Goal: Task Accomplishment & Management: Manage account settings

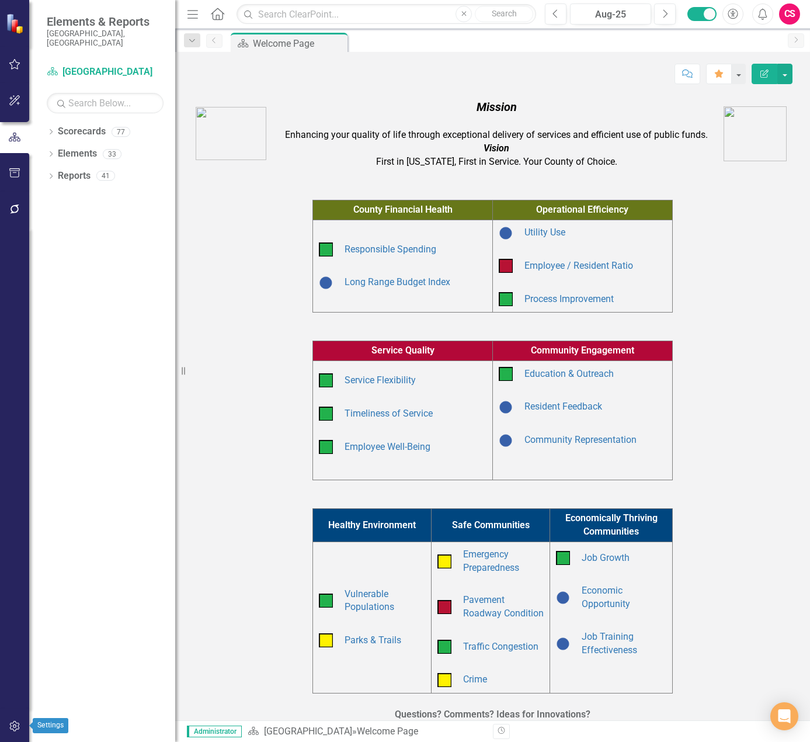
click at [14, 728] on icon "button" at bounding box center [14, 726] width 10 height 11
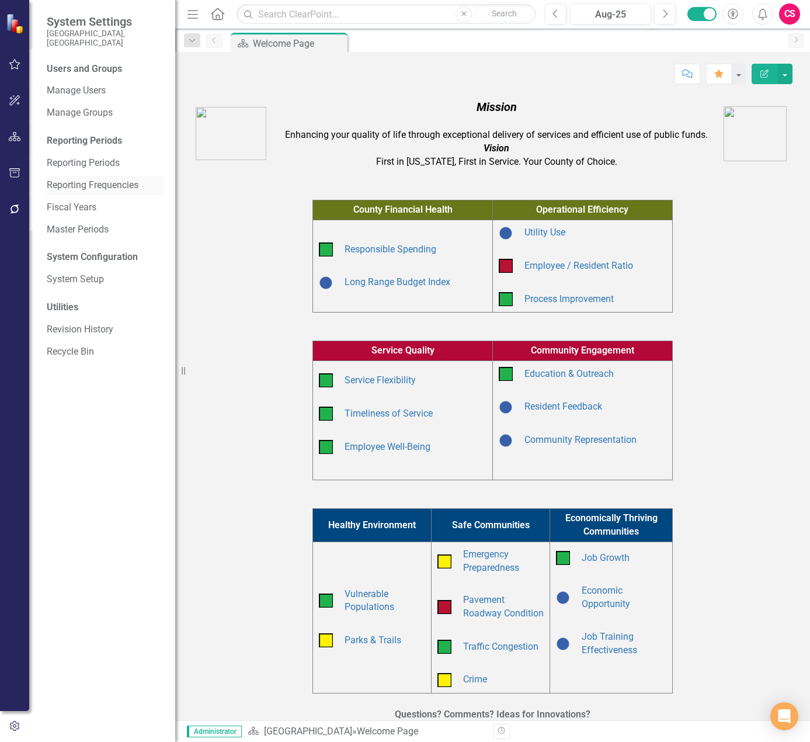
click at [81, 183] on div "Reporting Frequencies" at bounding box center [105, 185] width 117 height 19
click at [78, 179] on link "Reporting Frequencies" at bounding box center [105, 185] width 117 height 13
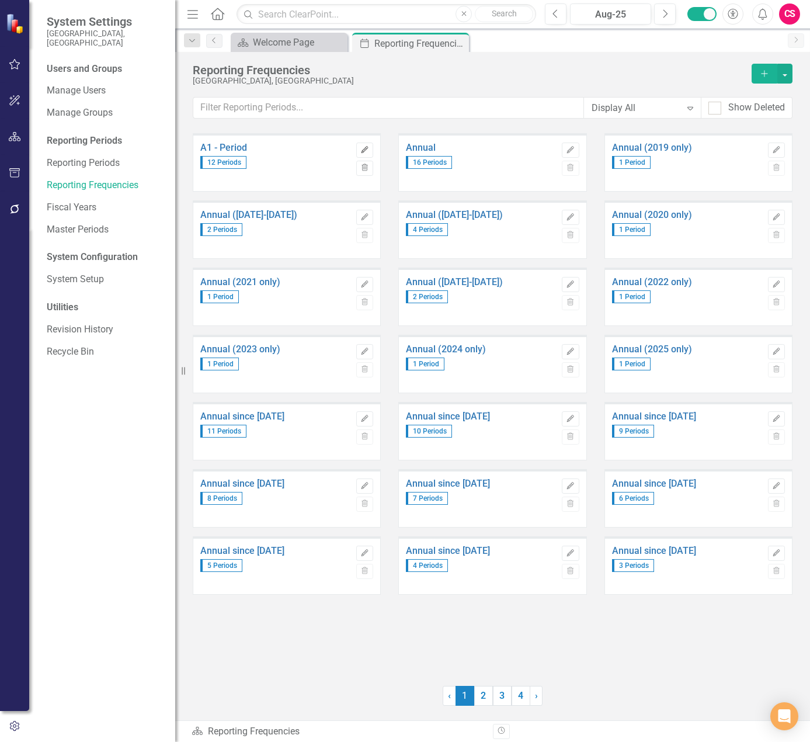
click at [364, 148] on icon "Edit" at bounding box center [364, 150] width 9 height 7
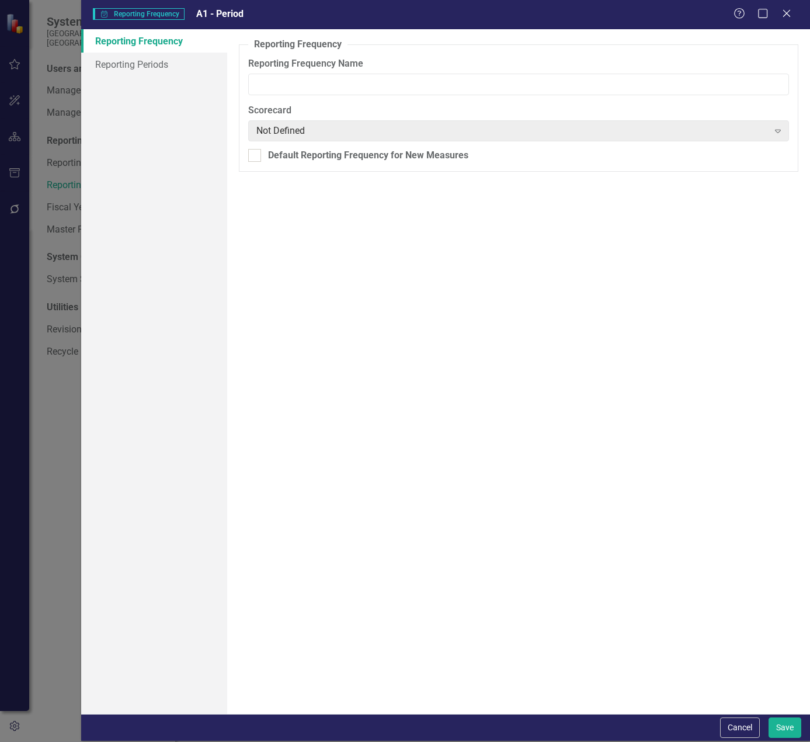
type input "A1 - Period"
click at [150, 69] on link "Reporting Periods" at bounding box center [154, 64] width 146 height 23
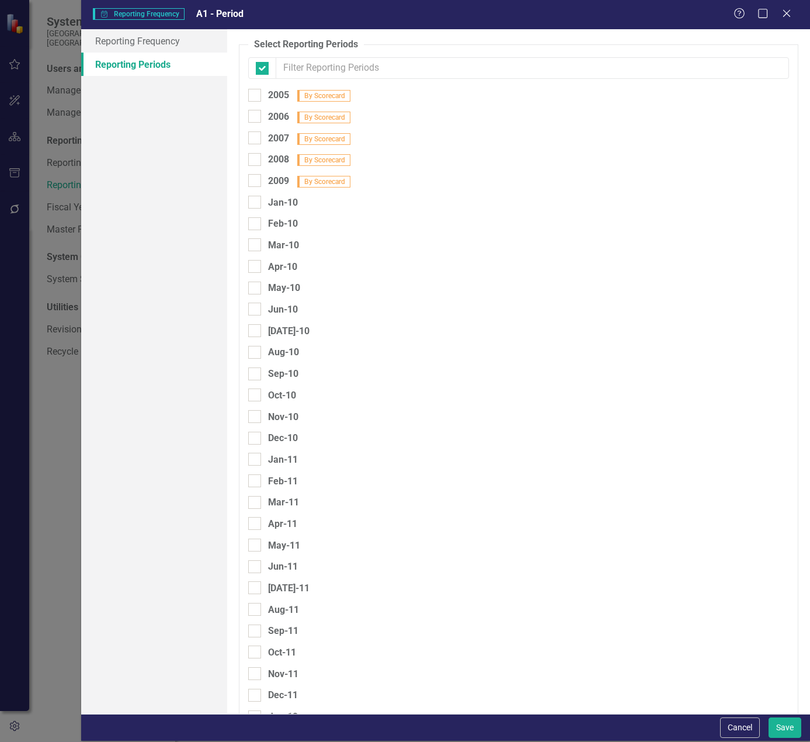
checkbox input "false"
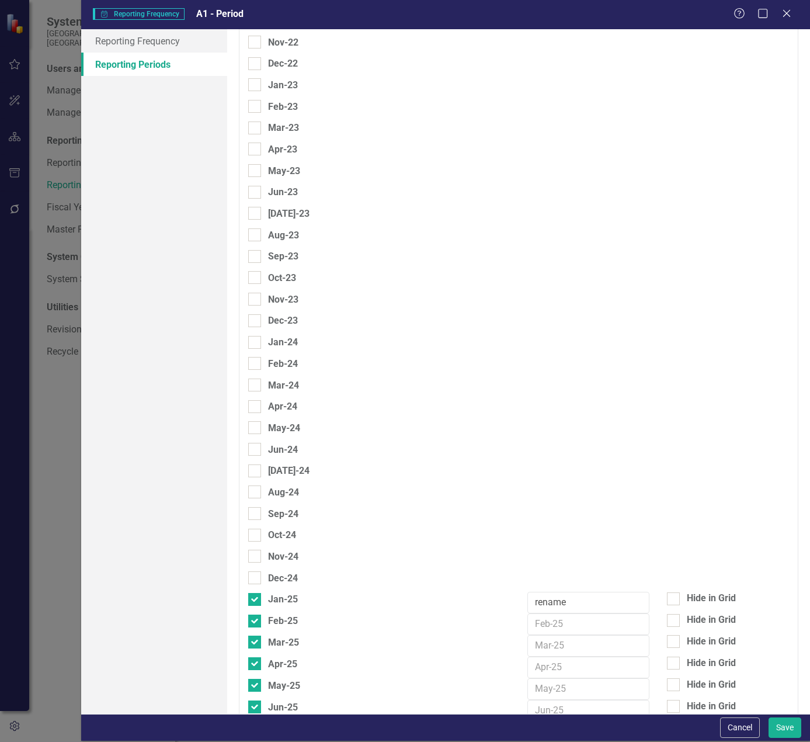
scroll to position [3771, 0]
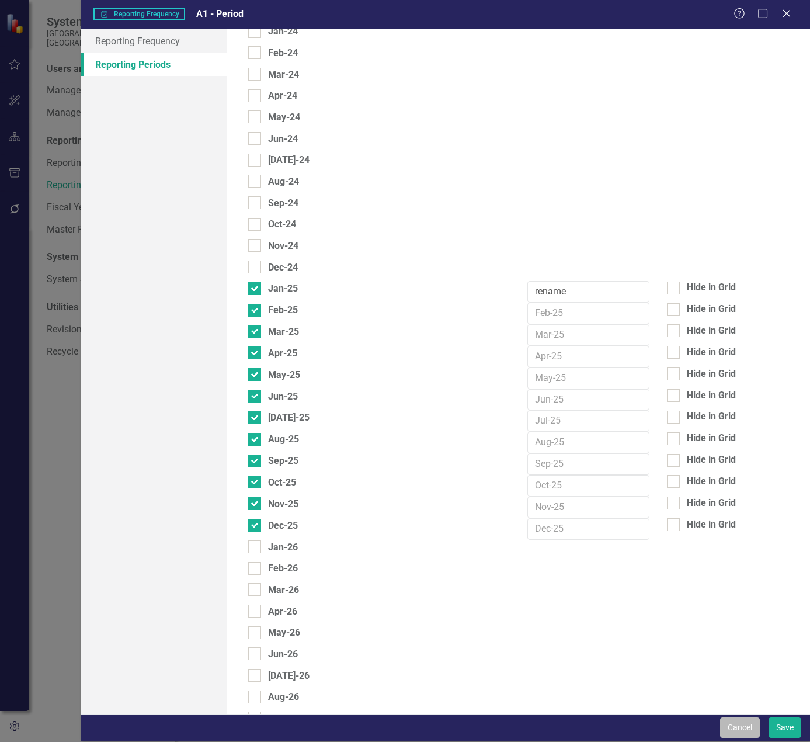
click at [745, 731] on button "Cancel" at bounding box center [740, 727] width 40 height 20
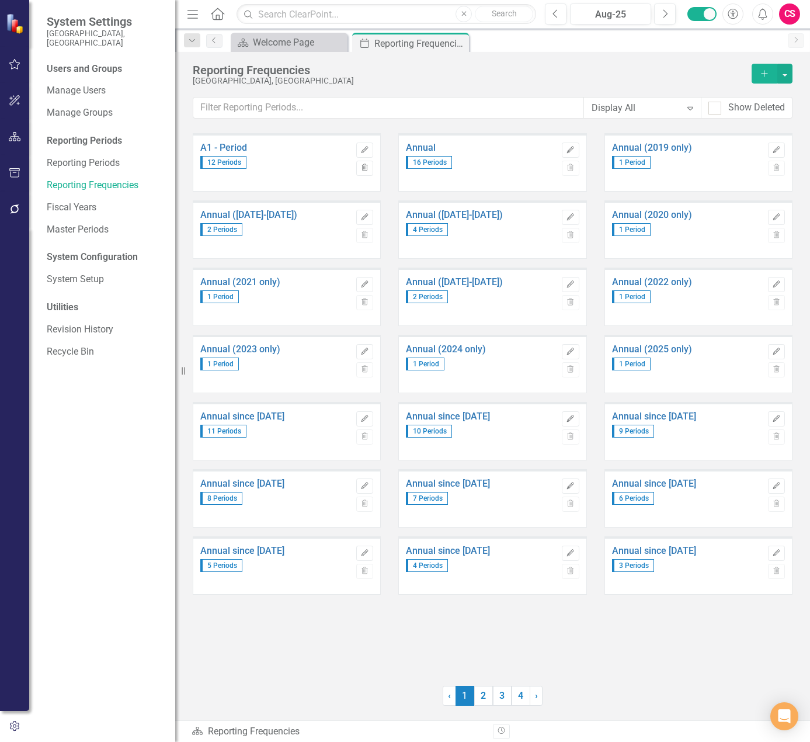
click at [369, 605] on div "A1 - Period 12 Periods Edit Trash Annual 16 Periods Edit Trash Annual (2019 onl…" at bounding box center [493, 402] width 600 height 538
click at [426, 152] on link "Annual" at bounding box center [481, 148] width 150 height 11
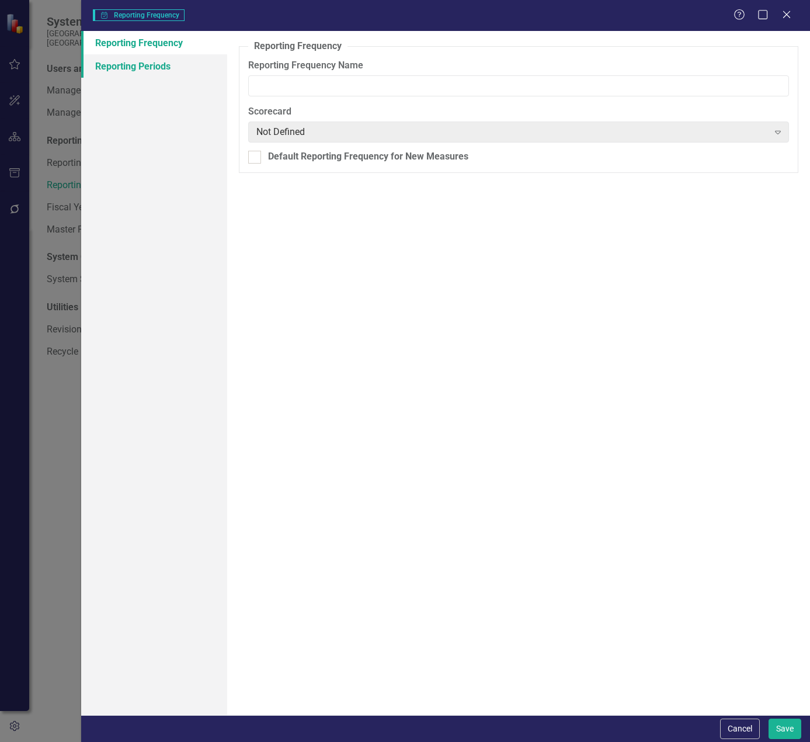
type input "Annual"
click at [193, 78] on div "Reporting Frequency Reporting Periods" at bounding box center [154, 373] width 146 height 684
click at [192, 74] on link "Reporting Periods" at bounding box center [154, 65] width 146 height 23
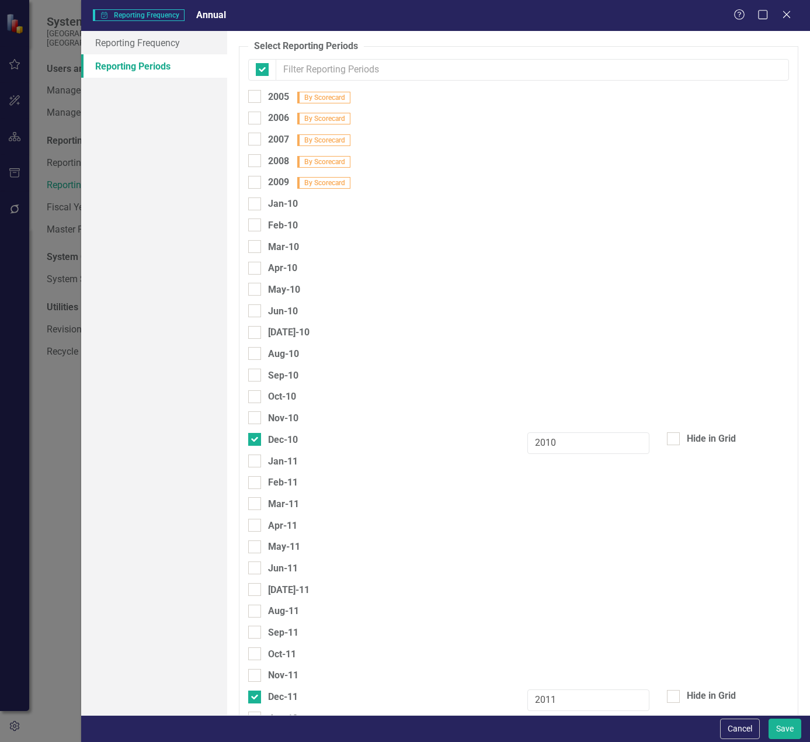
checkbox input "false"
click at [738, 728] on button "Cancel" at bounding box center [740, 728] width 40 height 20
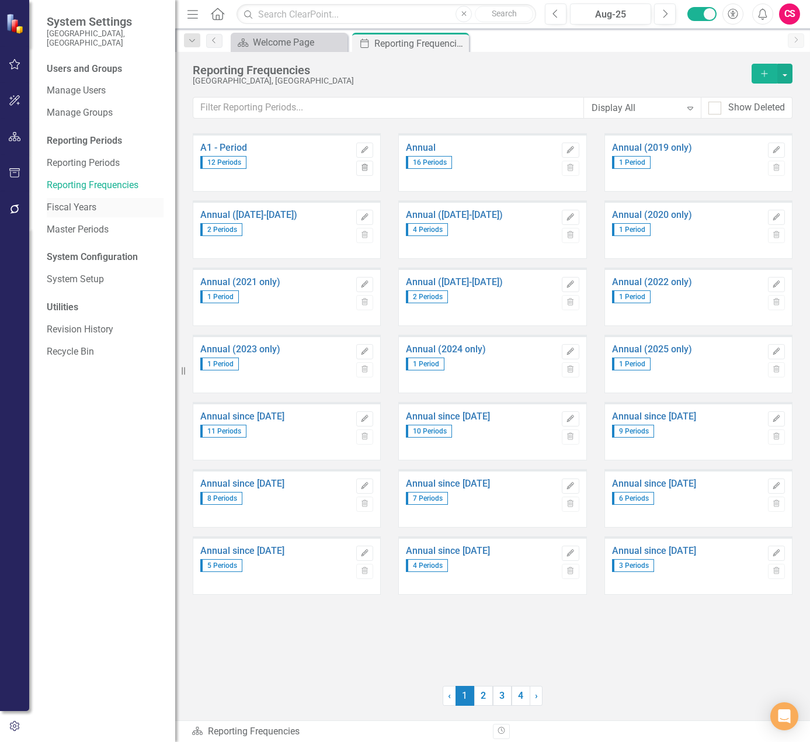
click at [80, 203] on link "Fiscal Years" at bounding box center [105, 207] width 117 height 13
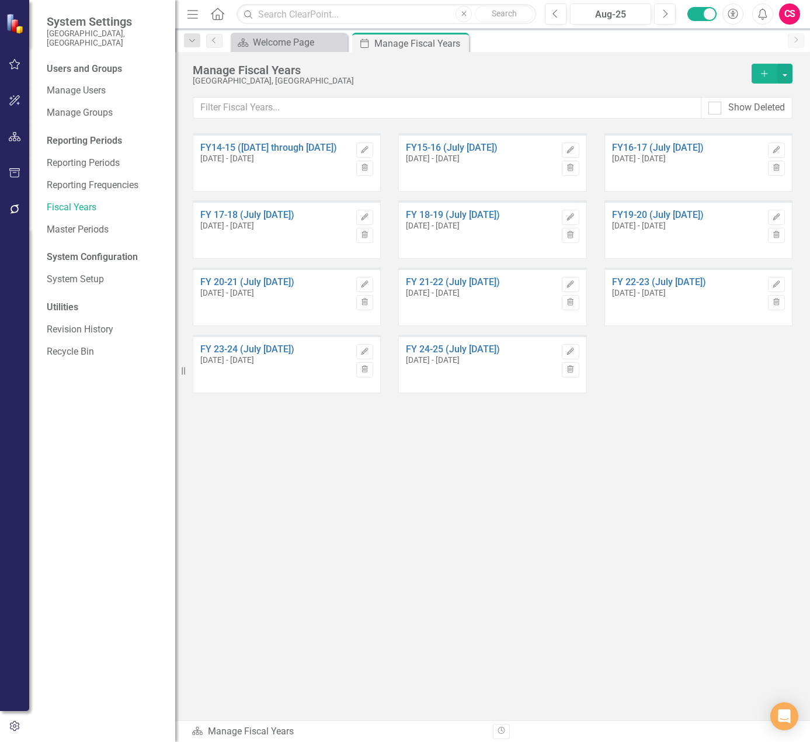
click at [769, 68] on button "Add" at bounding box center [765, 74] width 26 height 20
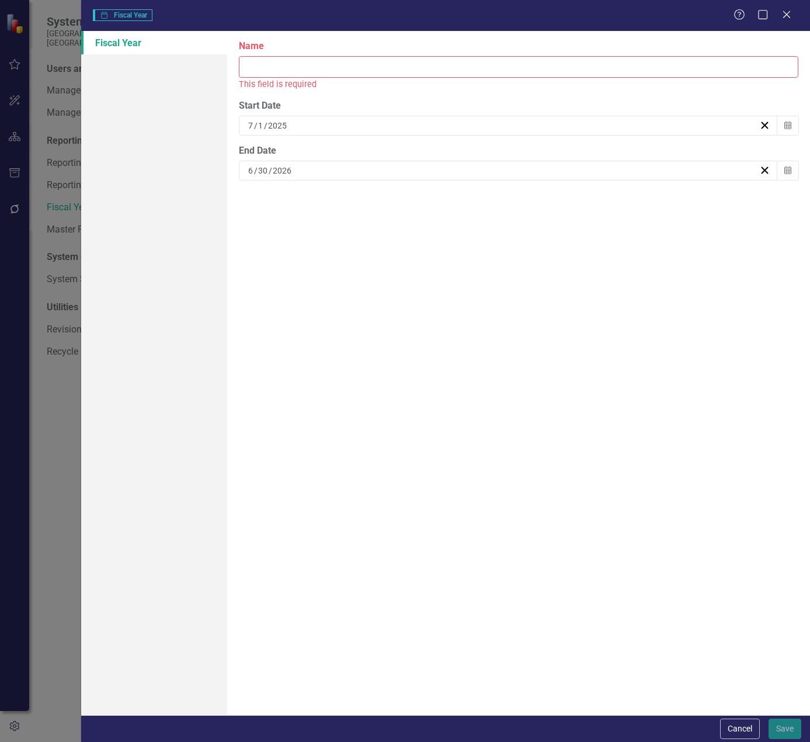
click at [350, 120] on div "7 / 1 / 2025" at bounding box center [502, 126] width 513 height 12
click at [442, 186] on button "30" at bounding box center [450, 193] width 29 height 21
click at [789, 125] on icon "button" at bounding box center [787, 125] width 7 height 8
click at [452, 156] on button "‹" at bounding box center [445, 155] width 26 height 26
click at [437, 248] on button "19" at bounding box center [450, 256] width 29 height 21
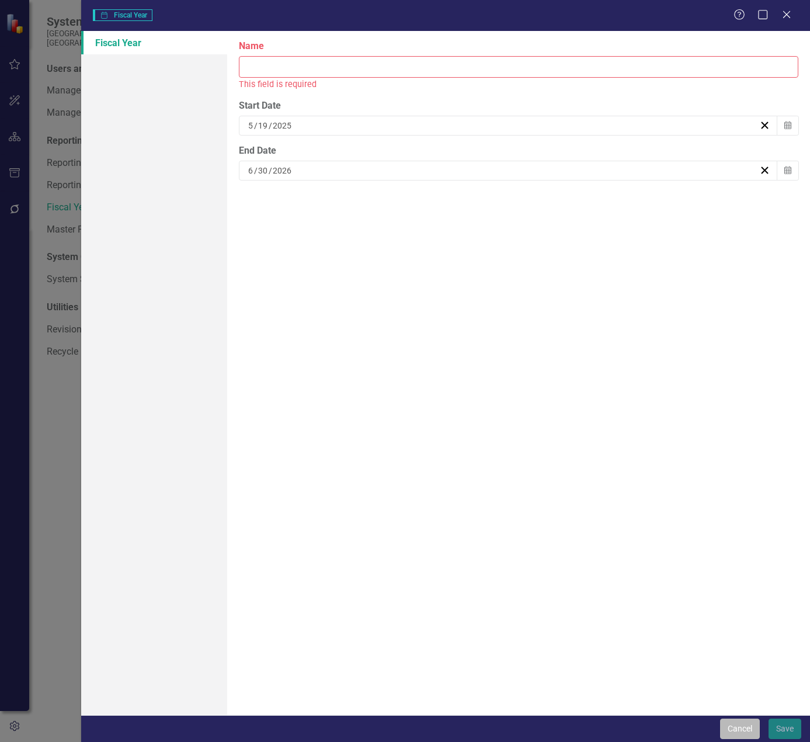
click at [754, 731] on button "Cancel" at bounding box center [740, 728] width 40 height 20
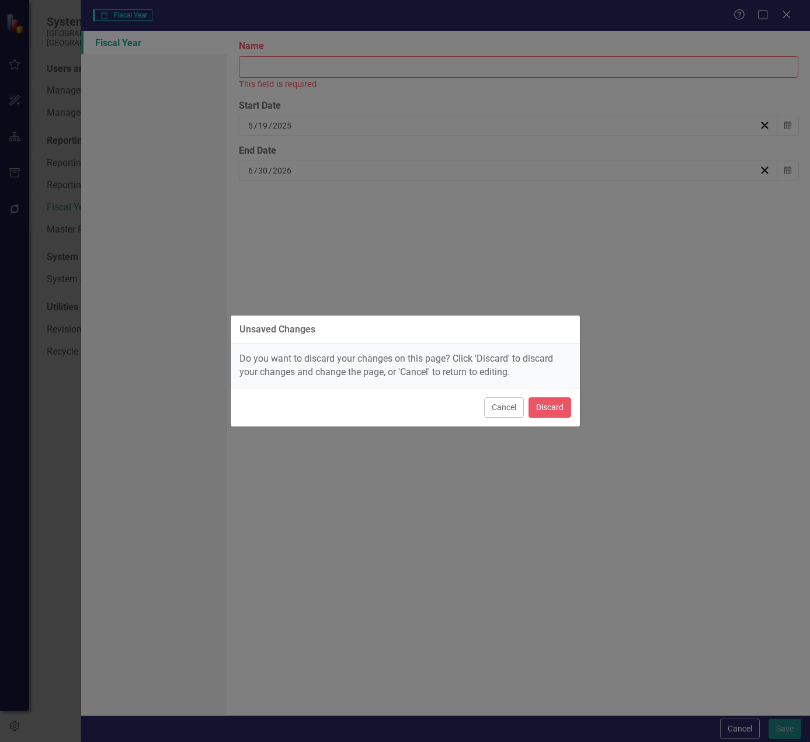
click at [536, 418] on div "Cancel Discard" at bounding box center [405, 407] width 349 height 39
click at [555, 401] on button "Discard" at bounding box center [550, 407] width 43 height 20
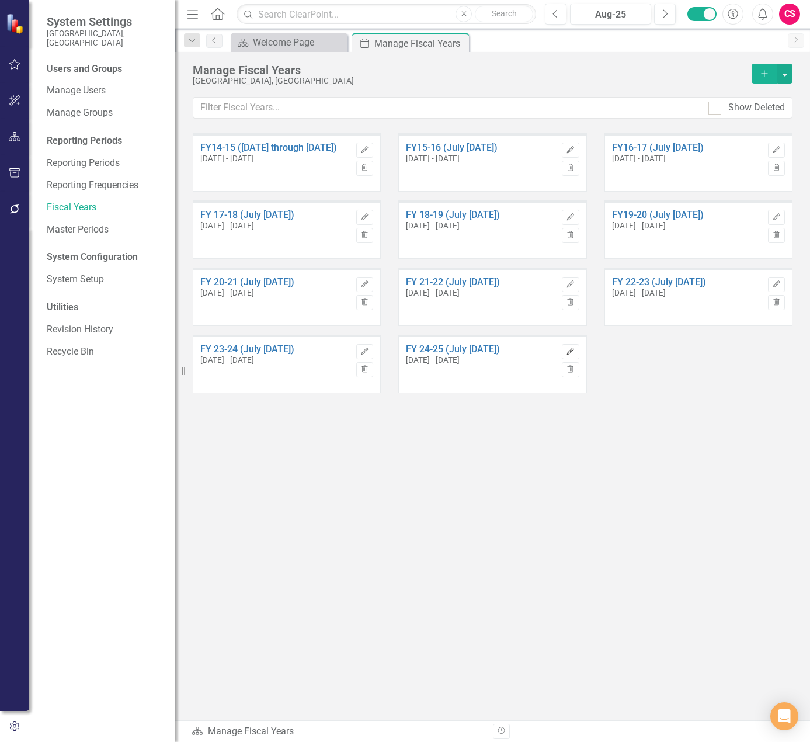
click at [569, 350] on icon "Edit" at bounding box center [570, 351] width 9 height 7
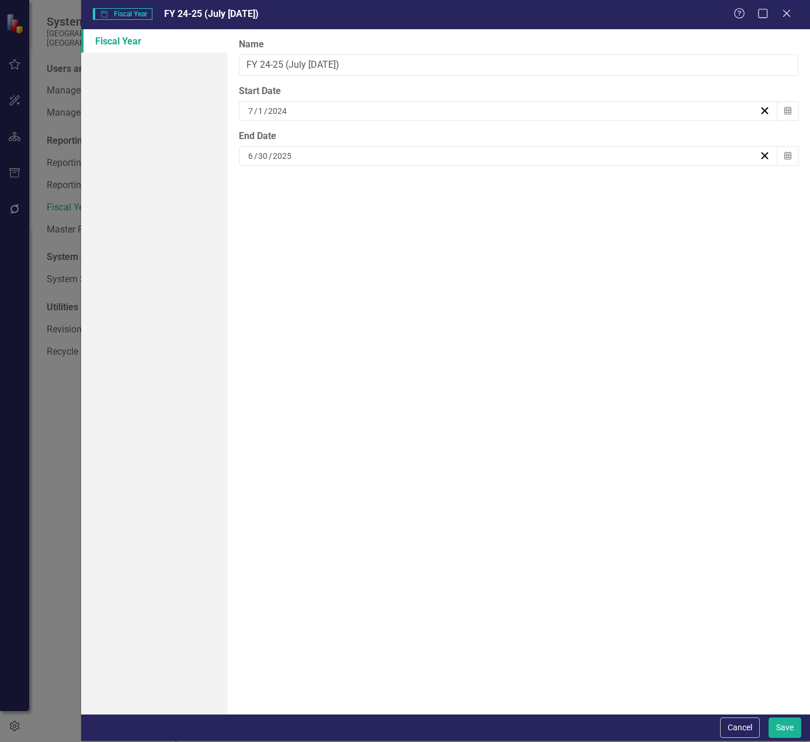
click at [317, 112] on div "7 / 1 / 2024" at bounding box center [502, 111] width 513 height 12
click at [422, 173] on button "30" at bounding box center [421, 178] width 29 height 21
click at [791, 715] on div "Cancel Save" at bounding box center [445, 727] width 729 height 27
click at [793, 729] on button "Save" at bounding box center [785, 727] width 33 height 20
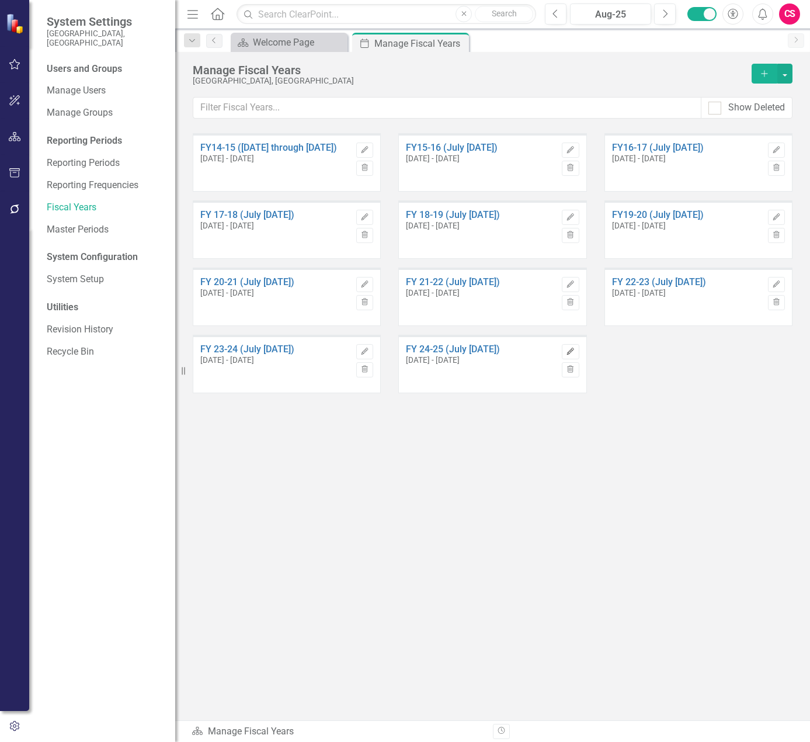
click at [571, 353] on icon "Edit" at bounding box center [570, 351] width 9 height 7
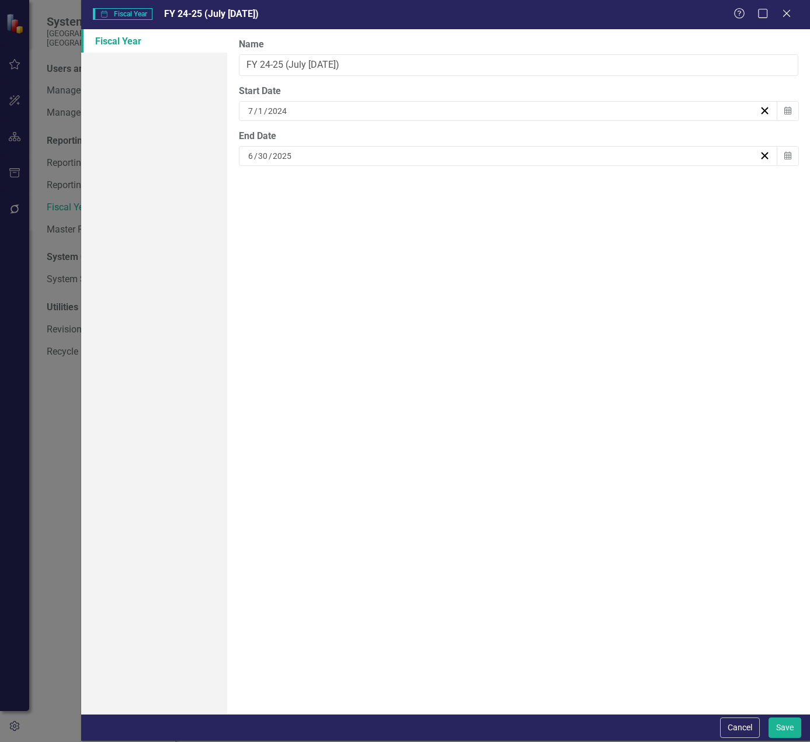
click at [298, 102] on div "7 / 1 / 2024" at bounding box center [508, 111] width 539 height 20
click at [448, 141] on button "‹" at bounding box center [445, 140] width 26 height 26
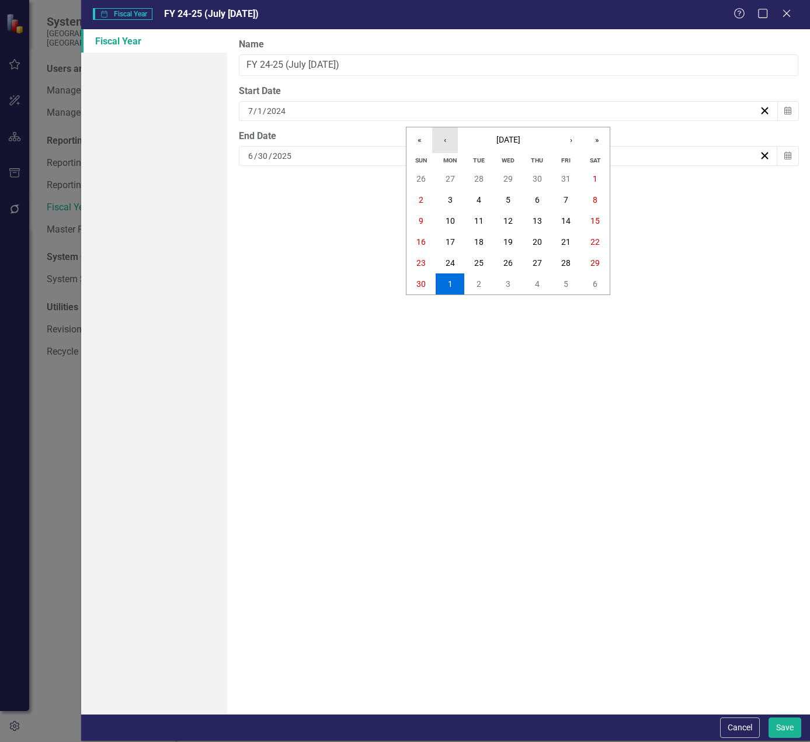
click at [448, 141] on button "‹" at bounding box center [445, 140] width 26 height 26
drag, startPoint x: 448, startPoint y: 141, endPoint x: 435, endPoint y: 168, distance: 29.5
click at [445, 147] on button "‹" at bounding box center [445, 140] width 26 height 26
click at [431, 173] on button "31" at bounding box center [421, 178] width 29 height 21
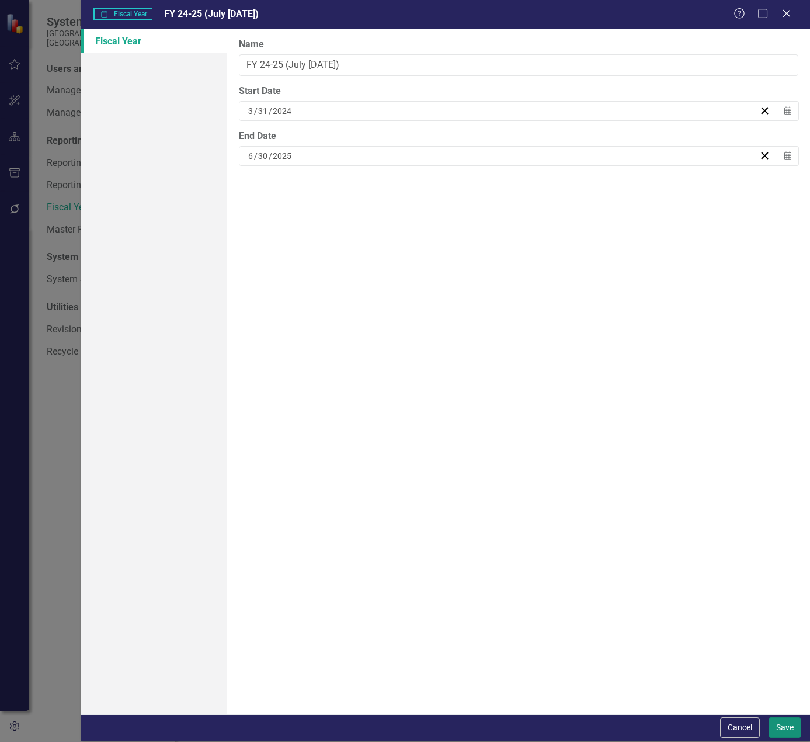
click at [787, 734] on button "Save" at bounding box center [785, 727] width 33 height 20
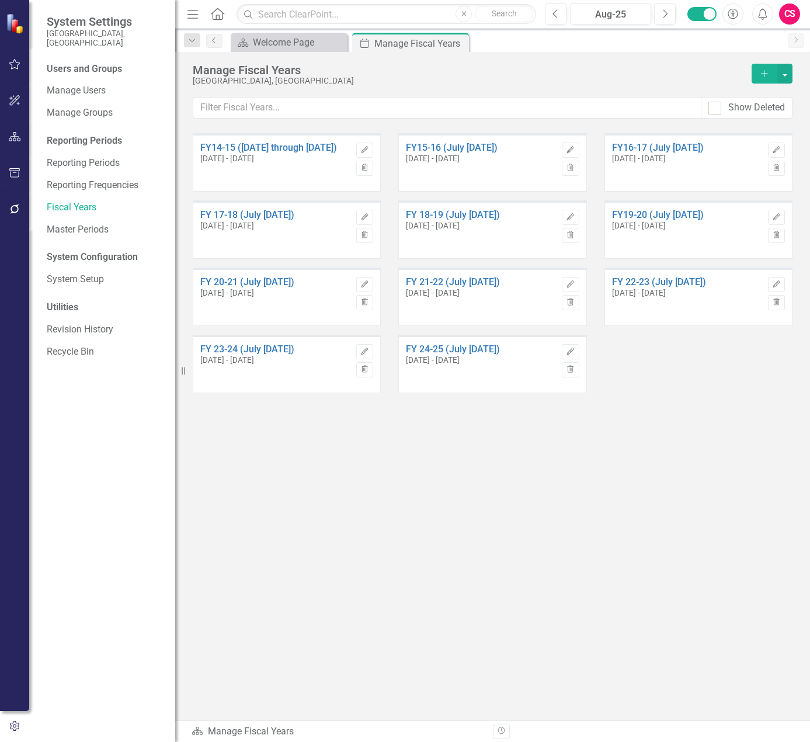
click at [629, 534] on div "FY14-15 (July 1 through June 30) Jul 1, 2014 - Jun 30, 2015 Edit Trash FY15-16 …" at bounding box center [493, 403] width 600 height 541
click at [114, 157] on link "Reporting Periods" at bounding box center [105, 163] width 117 height 13
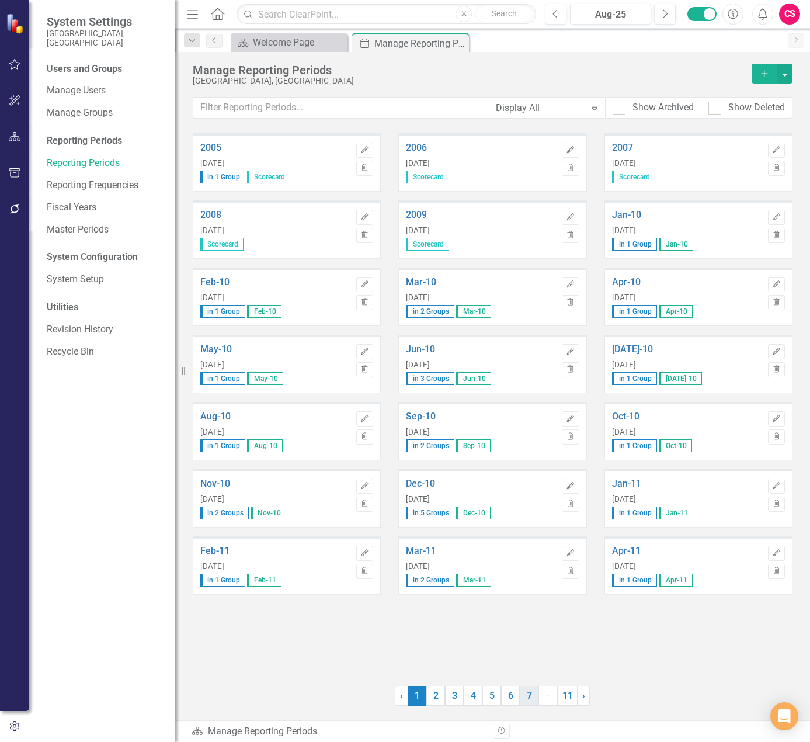
click at [530, 699] on link "7" at bounding box center [529, 696] width 19 height 20
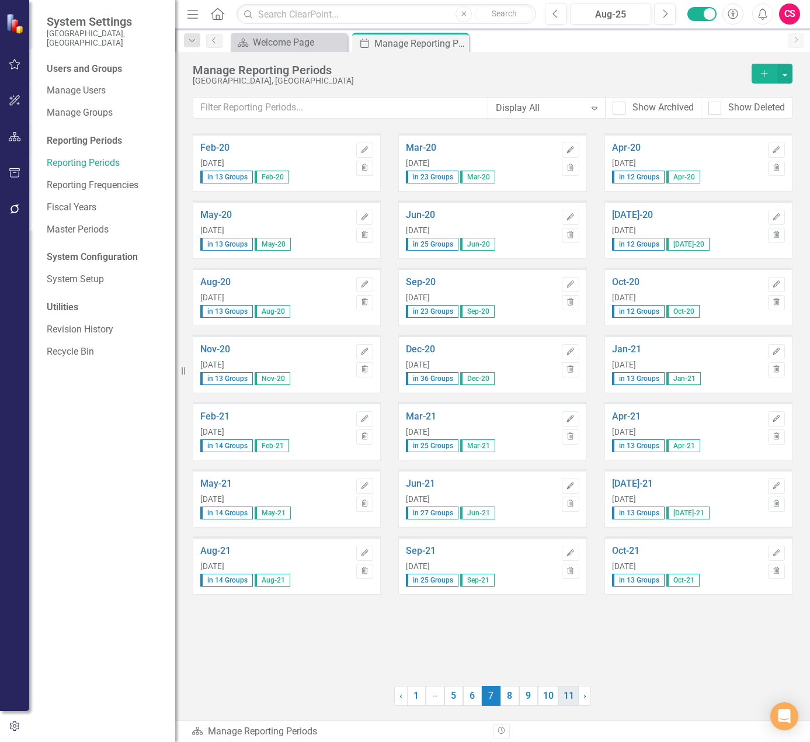
click at [562, 687] on link "11" at bounding box center [568, 696] width 20 height 20
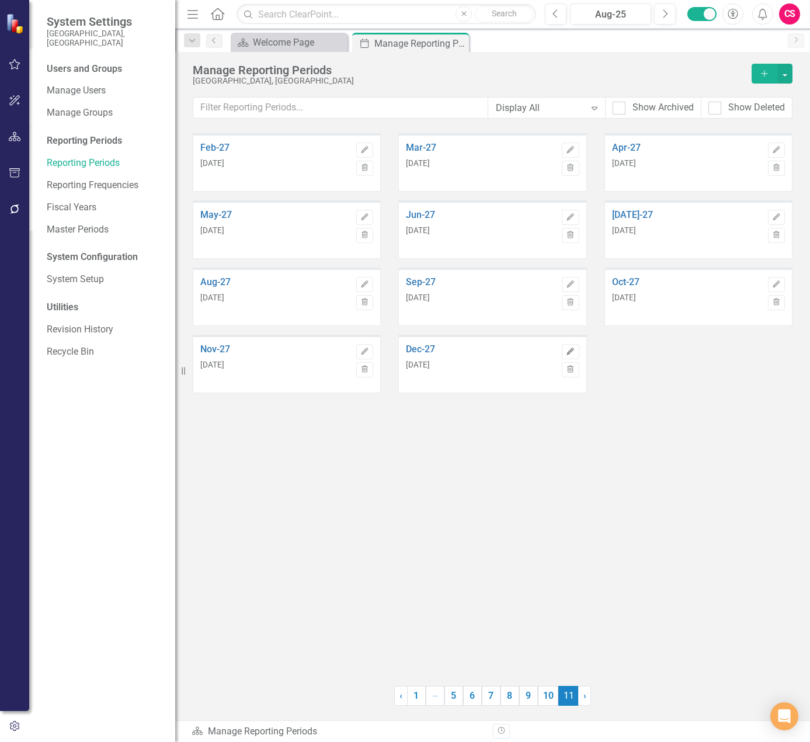
click at [572, 350] on icon "button" at bounding box center [570, 351] width 7 height 7
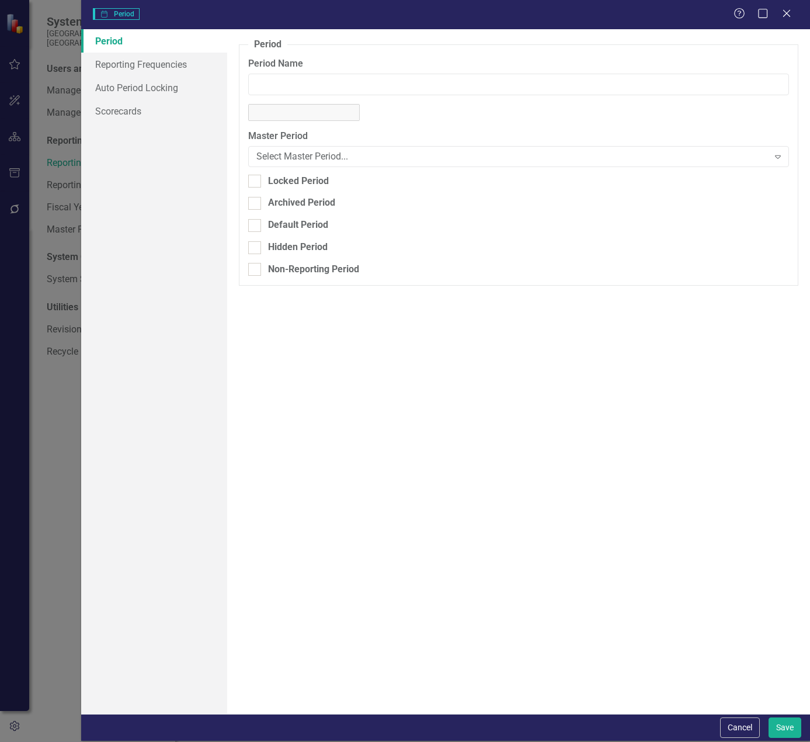
type input "Dec-27"
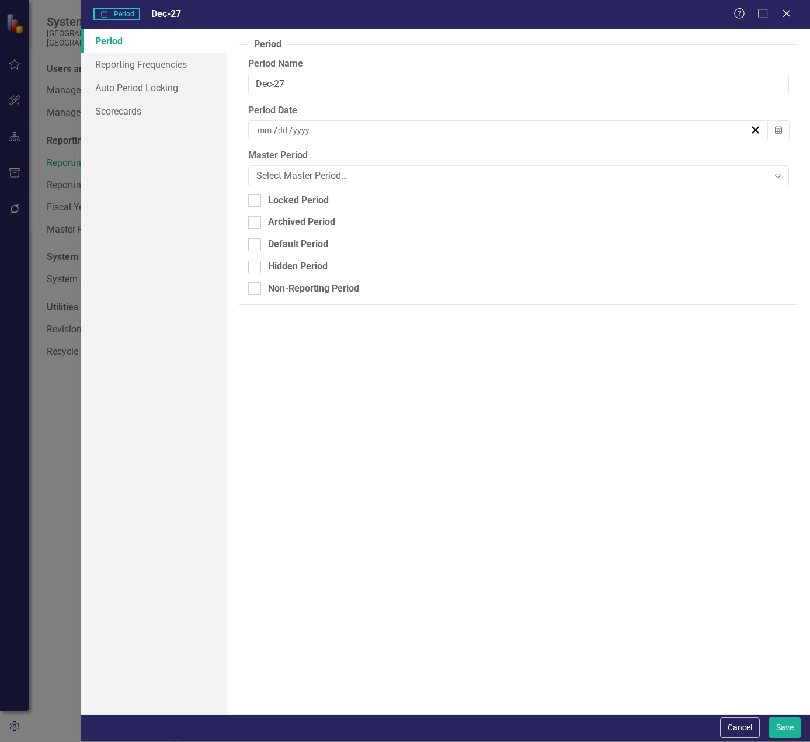
type input "11"
type input "30"
type input "2027"
click at [371, 137] on div "11 / 30 / 2027" at bounding box center [508, 130] width 520 height 20
click at [369, 134] on div "2027-11-30 11 / 30 / 2027" at bounding box center [503, 130] width 494 height 12
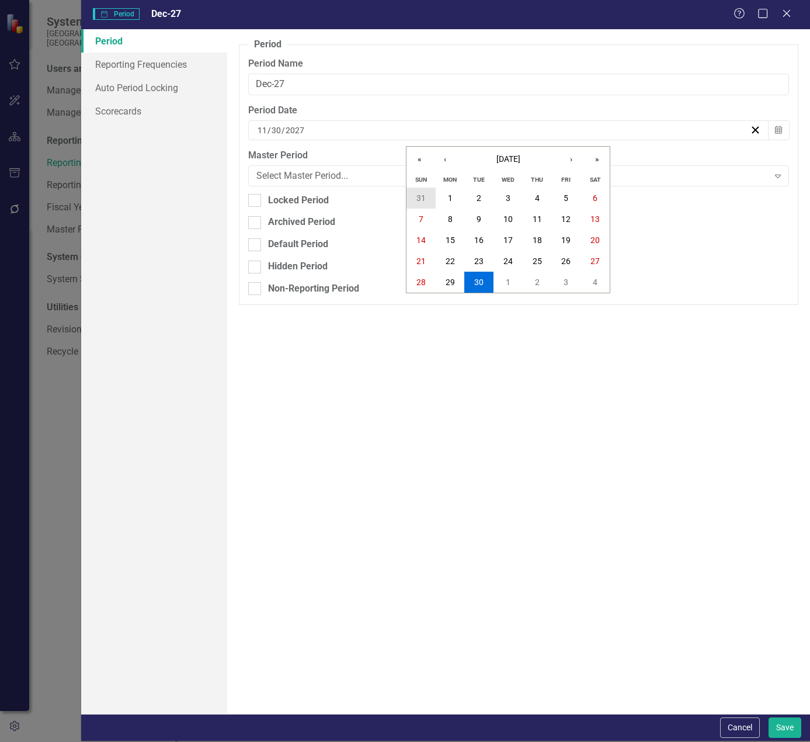
click at [426, 191] on button "31" at bounding box center [421, 197] width 29 height 21
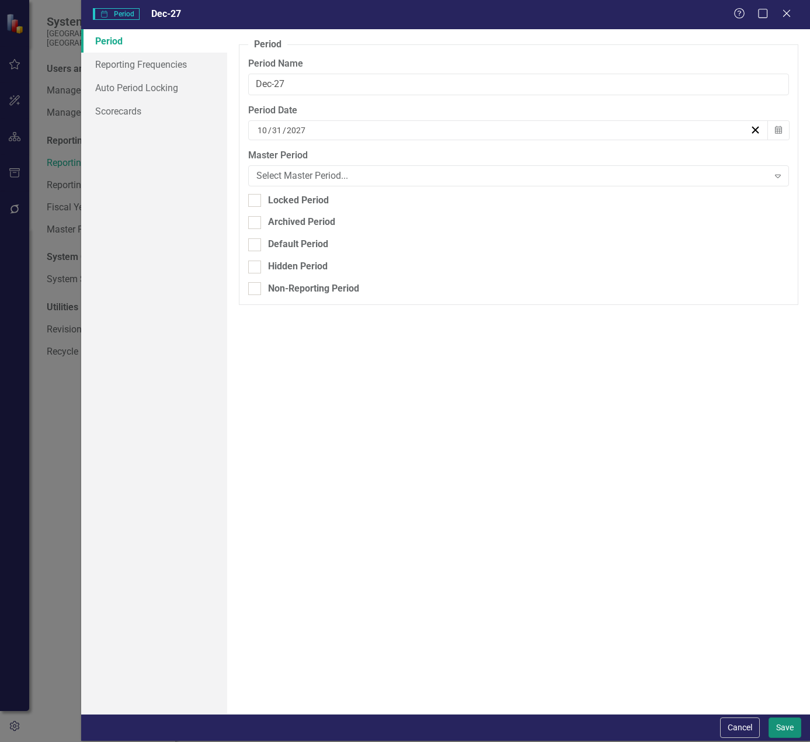
click at [795, 725] on button "Save" at bounding box center [785, 727] width 33 height 20
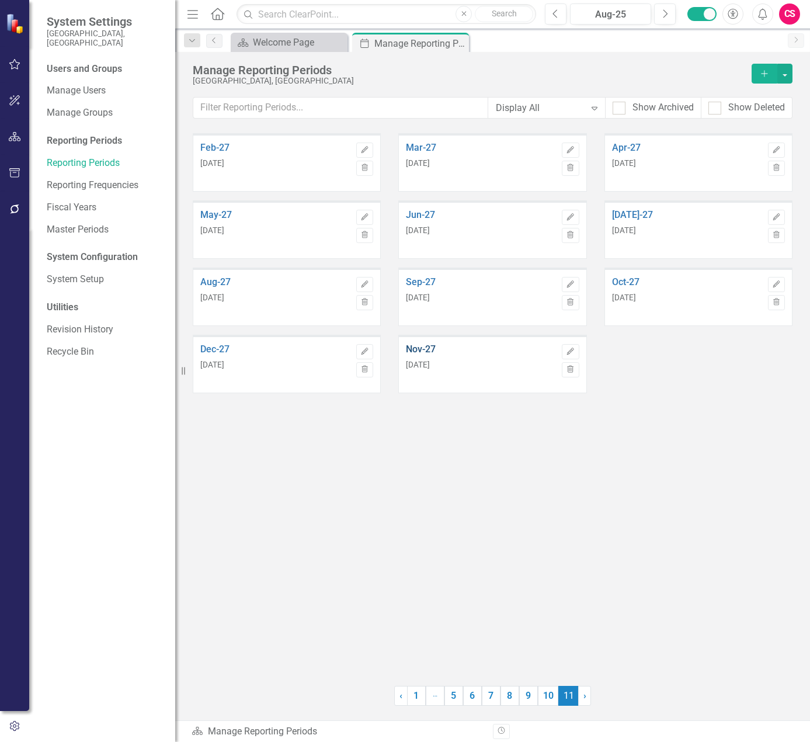
click at [533, 353] on link "Nov-27" at bounding box center [481, 349] width 150 height 11
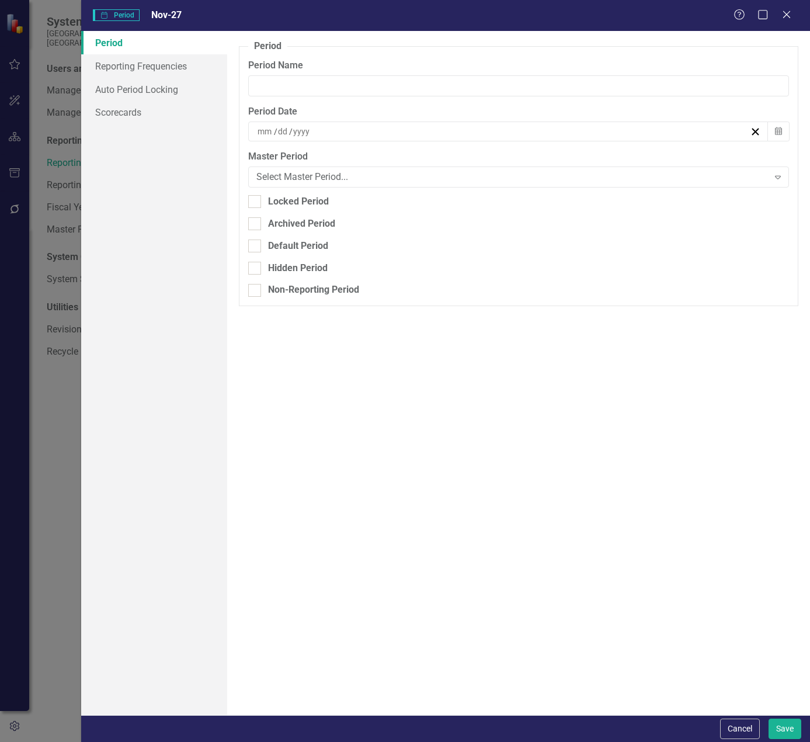
type input "Nov-27"
type input "11"
type input "30"
type input "2027"
click at [737, 715] on form "Reporting Period Period Nov-27 Help Maximize Close Period Reporting Frequencies…" at bounding box center [445, 371] width 729 height 742
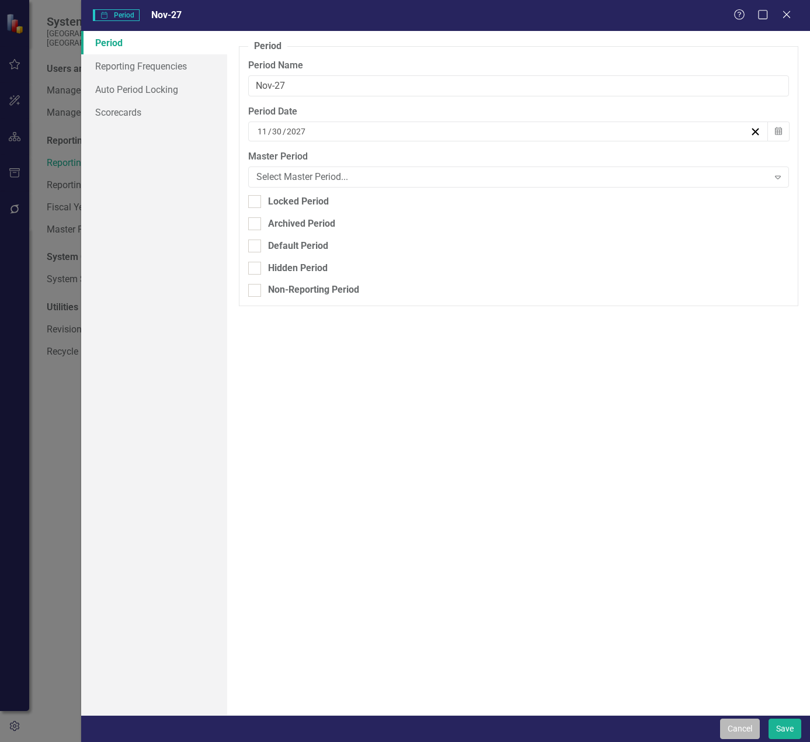
click at [738, 721] on button "Cancel" at bounding box center [740, 728] width 40 height 20
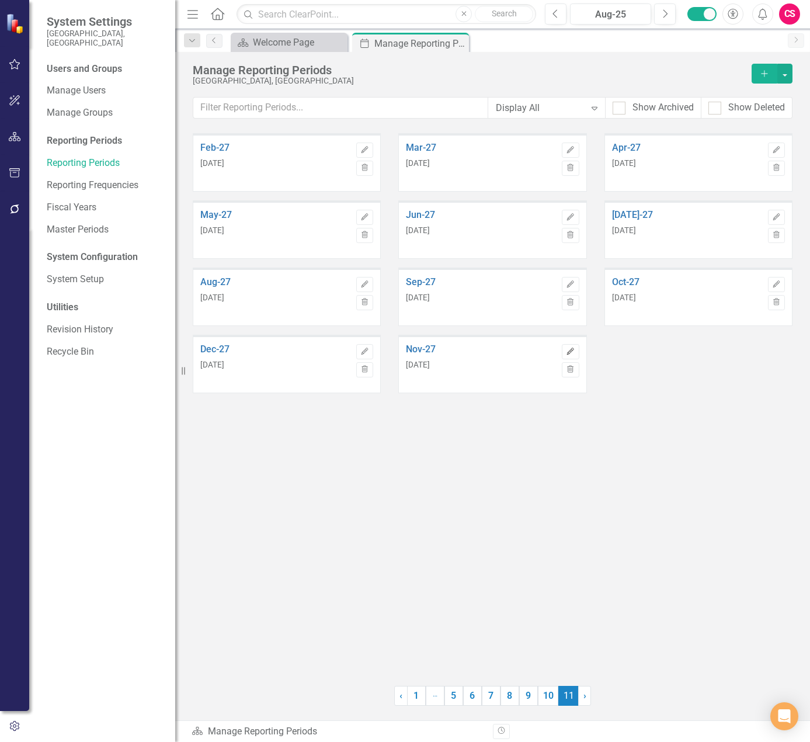
click at [572, 351] on icon "Edit" at bounding box center [570, 351] width 9 height 7
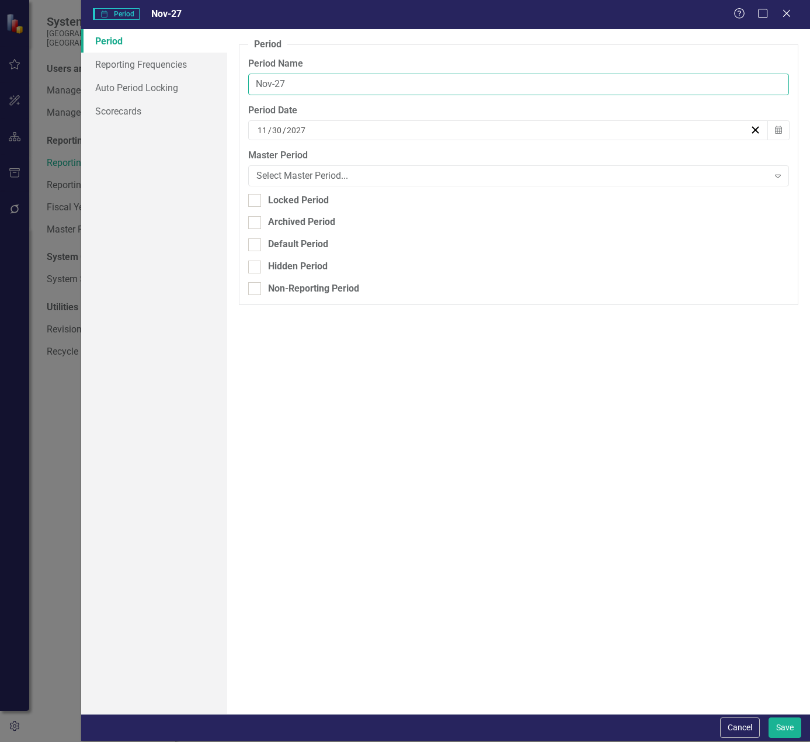
click at [261, 92] on input "Nov-27" at bounding box center [518, 85] width 541 height 22
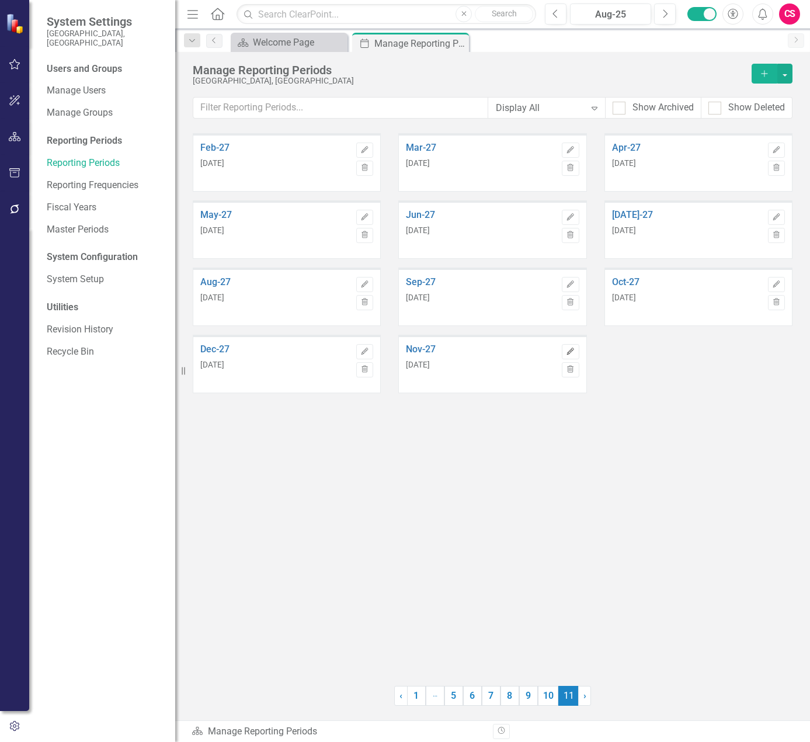
click at [569, 349] on icon "Edit" at bounding box center [570, 351] width 9 height 7
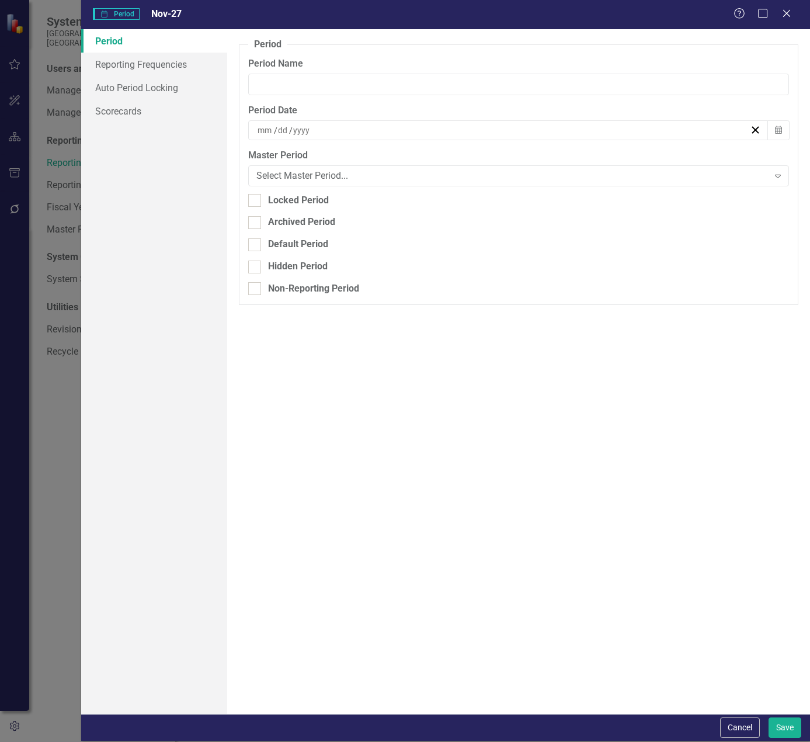
type input "Nov-27"
type input "11"
type input "30"
type input "2027"
click at [329, 124] on div "11 / 30 / 2027" at bounding box center [503, 130] width 494 height 12
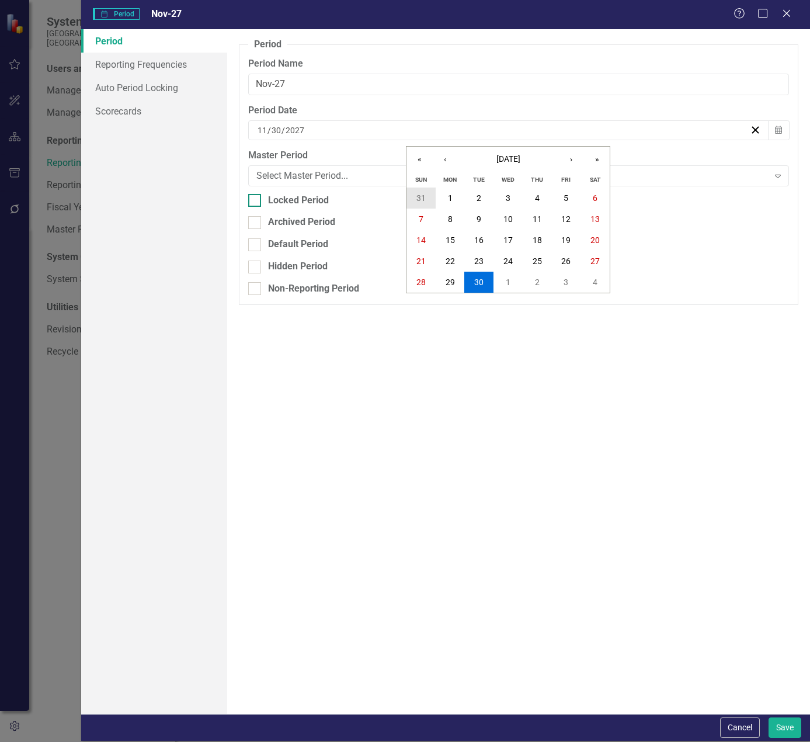
click at [418, 196] on abbr "31" at bounding box center [420, 197] width 9 height 9
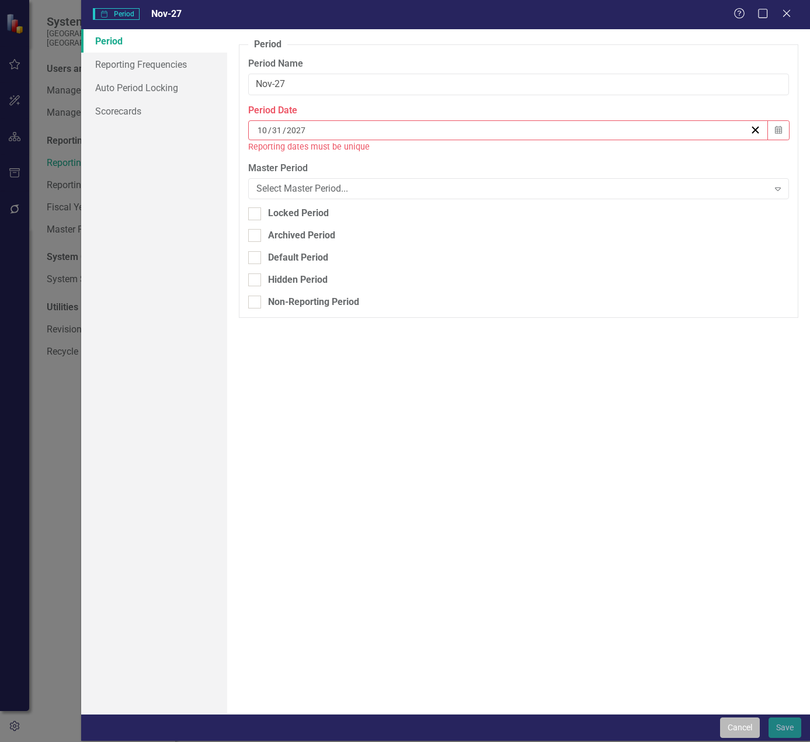
click at [741, 733] on button "Cancel" at bounding box center [740, 727] width 40 height 20
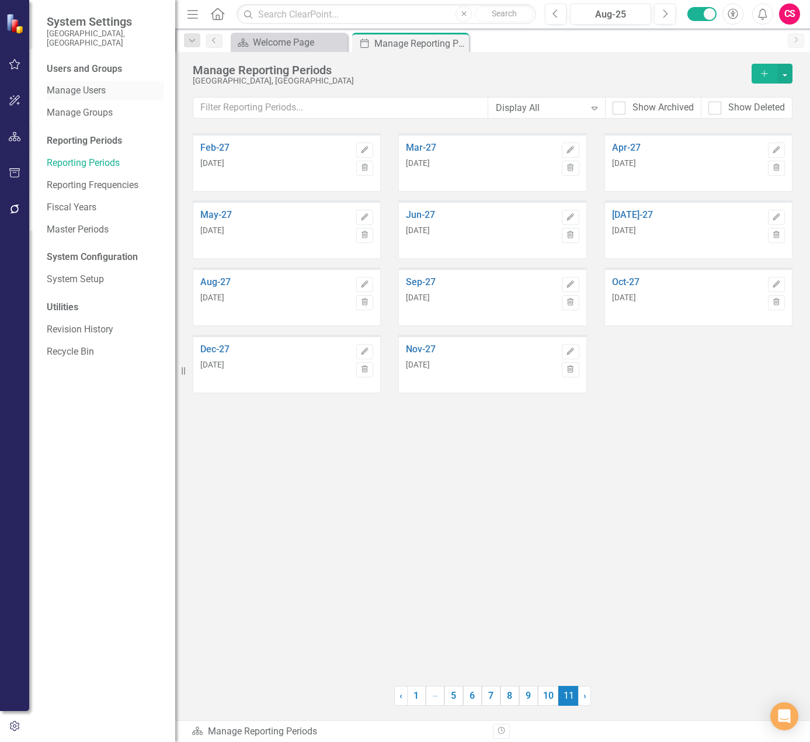
click at [84, 84] on link "Manage Users" at bounding box center [105, 90] width 117 height 13
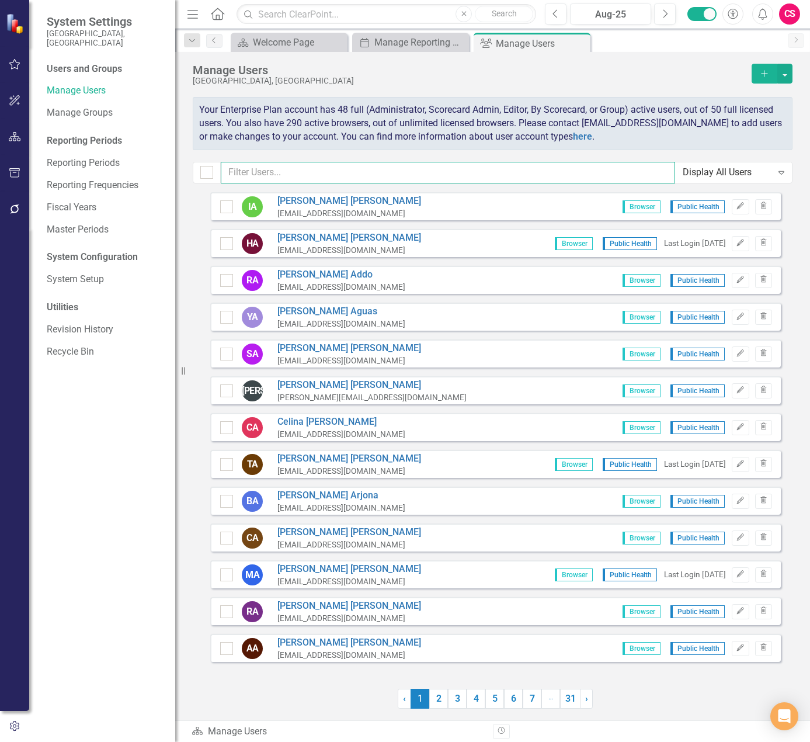
click at [324, 178] on input "text" at bounding box center [448, 173] width 454 height 22
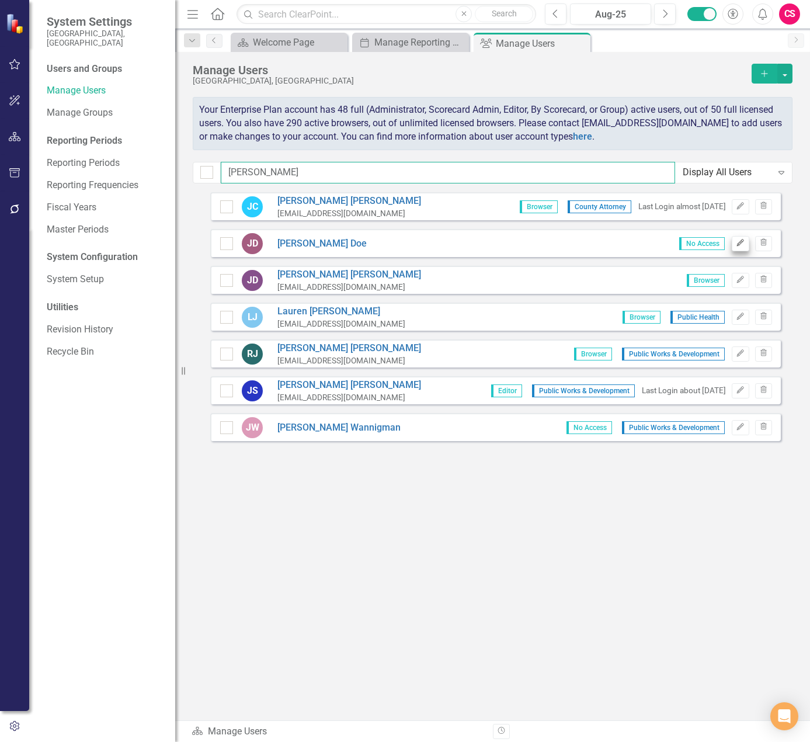
type input "john"
click at [737, 244] on icon "Edit" at bounding box center [740, 242] width 9 height 7
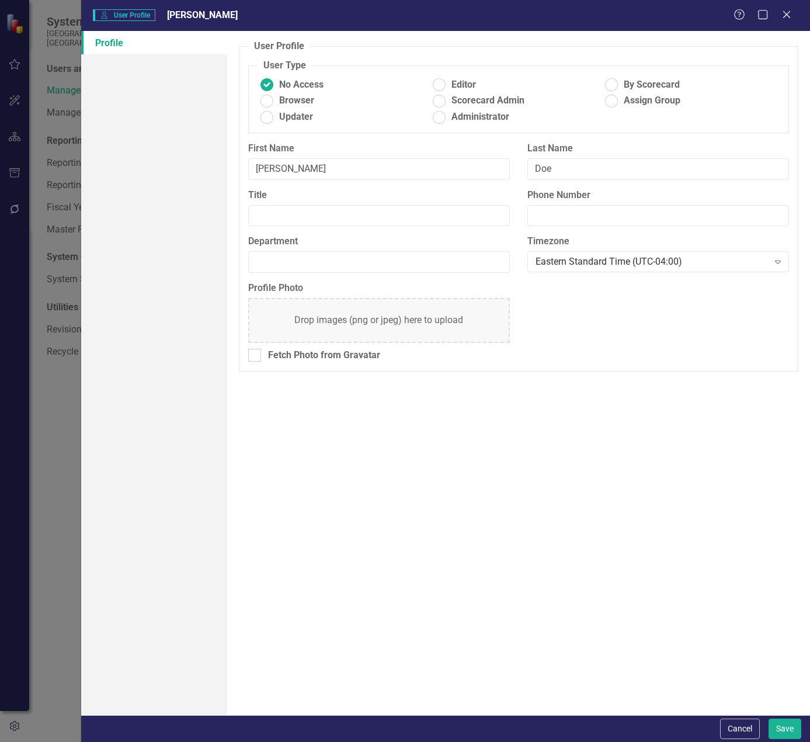
click at [272, 122] on ins at bounding box center [267, 117] width 18 height 18
click at [272, 122] on input "Updater" at bounding box center [267, 117] width 18 height 18
radio input "true"
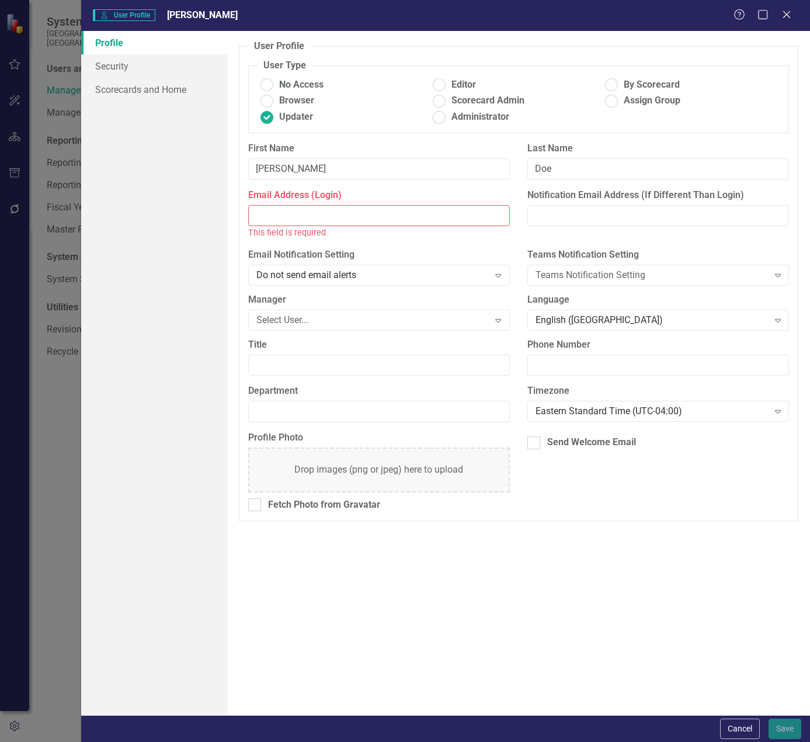
click at [406, 214] on input "Email Address (Login)" at bounding box center [379, 216] width 262 height 22
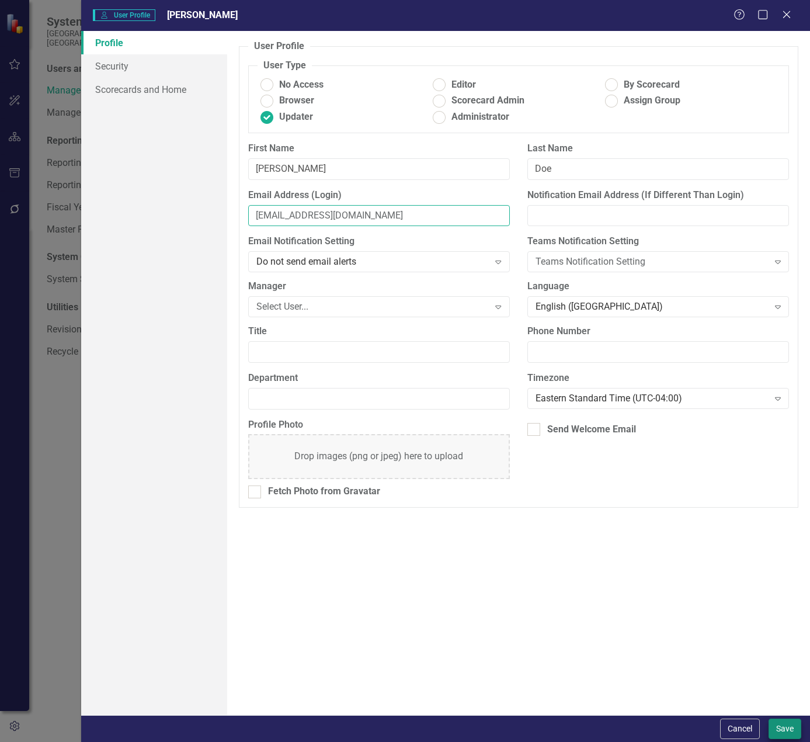
type input "johndoe@abc.com"
click at [788, 725] on button "Save" at bounding box center [785, 728] width 33 height 20
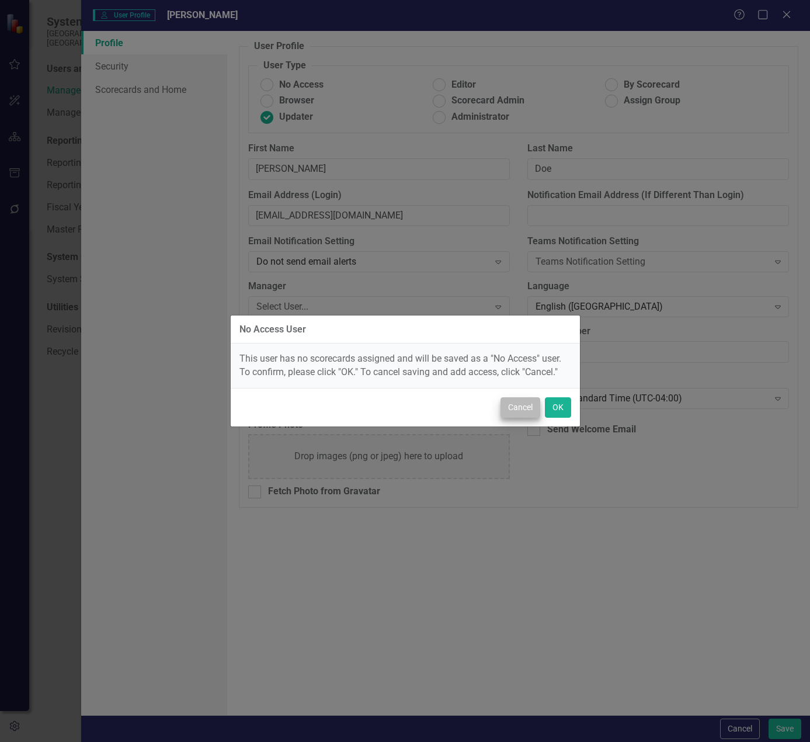
drag, startPoint x: 567, startPoint y: 422, endPoint x: 508, endPoint y: 405, distance: 61.4
click at [508, 405] on div "Cancel OK" at bounding box center [405, 407] width 349 height 39
click at [508, 405] on button "Cancel" at bounding box center [521, 407] width 40 height 20
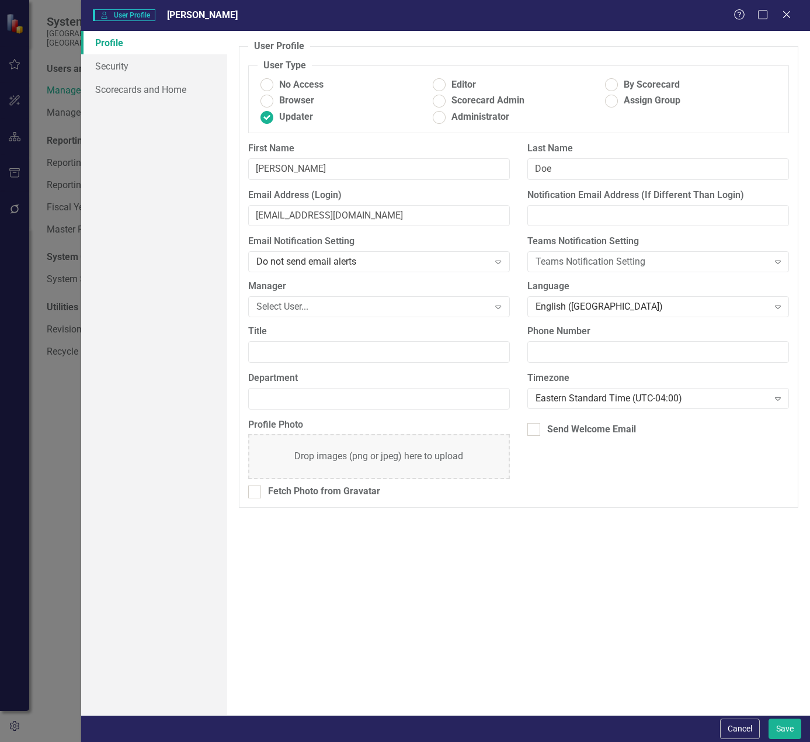
click at [171, 113] on div "Profile Security Scorecards and Home" at bounding box center [154, 373] width 146 height 684
click at [168, 105] on div "Profile Security Scorecards and Home" at bounding box center [154, 373] width 146 height 684
click at [183, 89] on link "Scorecards and Home" at bounding box center [154, 89] width 146 height 23
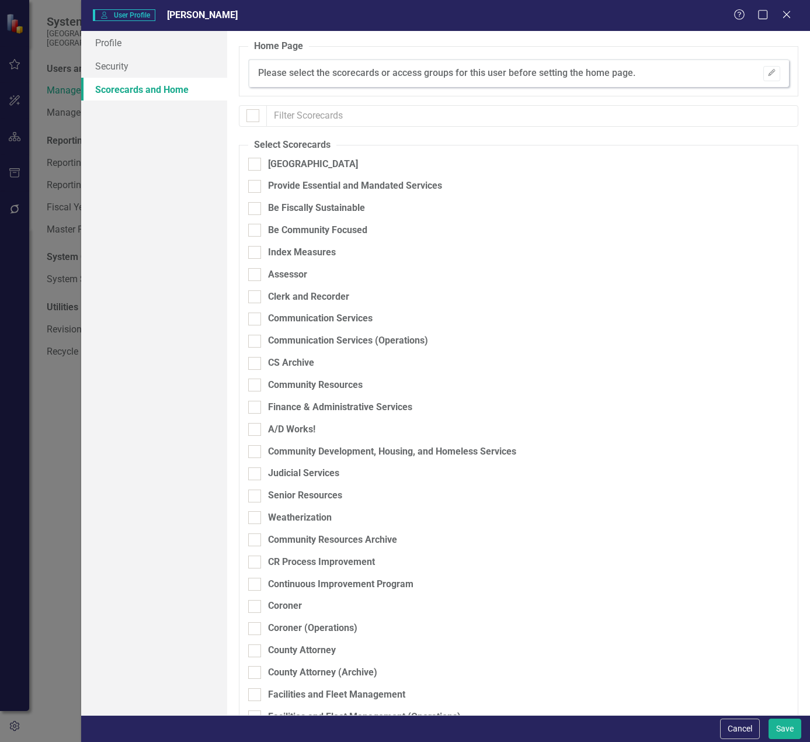
click at [259, 161] on div at bounding box center [254, 164] width 13 height 13
click at [256, 161] on input "[GEOGRAPHIC_DATA]" at bounding box center [252, 162] width 8 height 8
checkbox input "true"
click at [790, 722] on button "Save" at bounding box center [785, 728] width 33 height 20
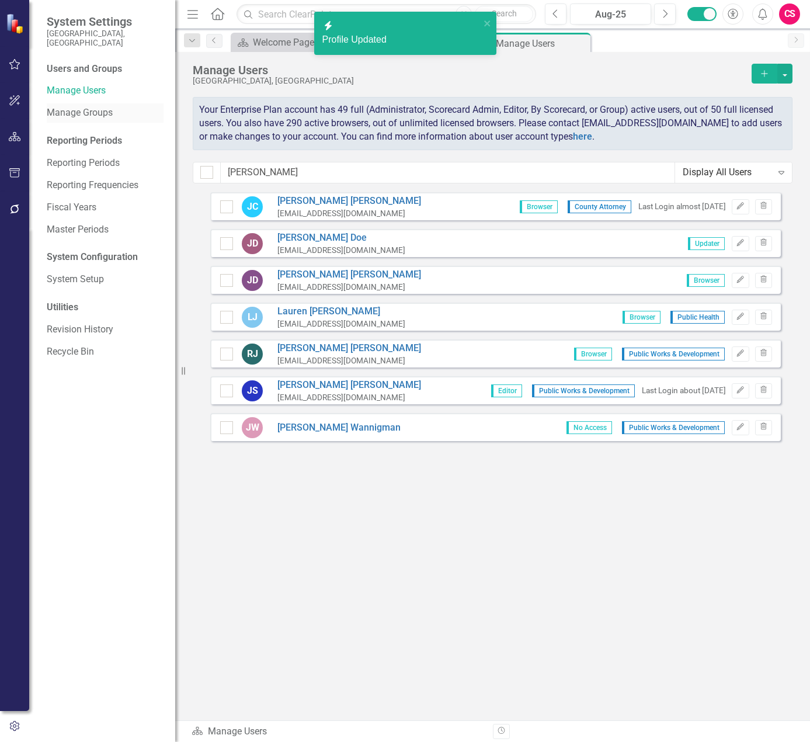
click at [98, 106] on link "Manage Groups" at bounding box center [105, 112] width 117 height 13
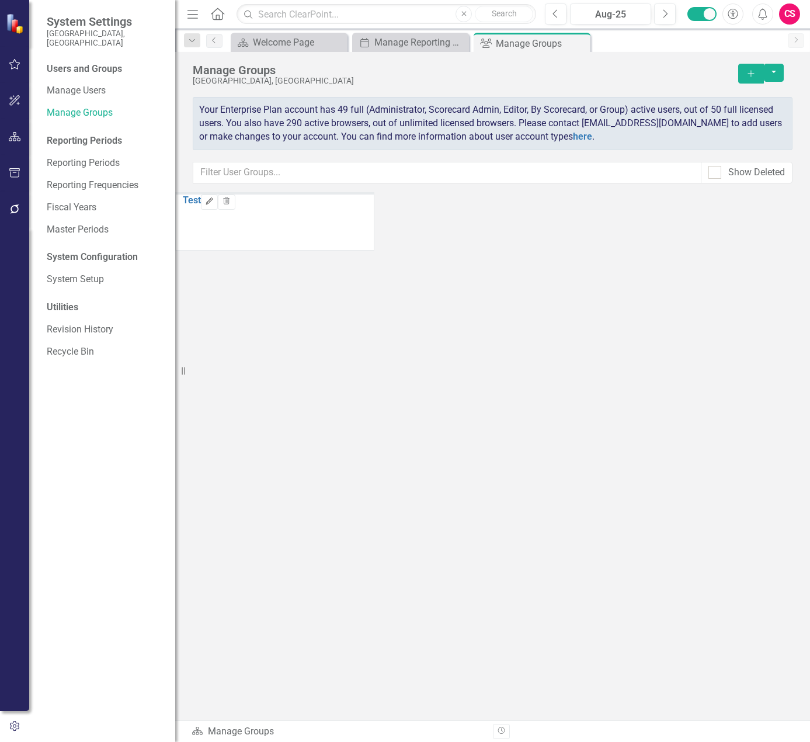
click at [214, 205] on icon "Edit" at bounding box center [209, 201] width 9 height 7
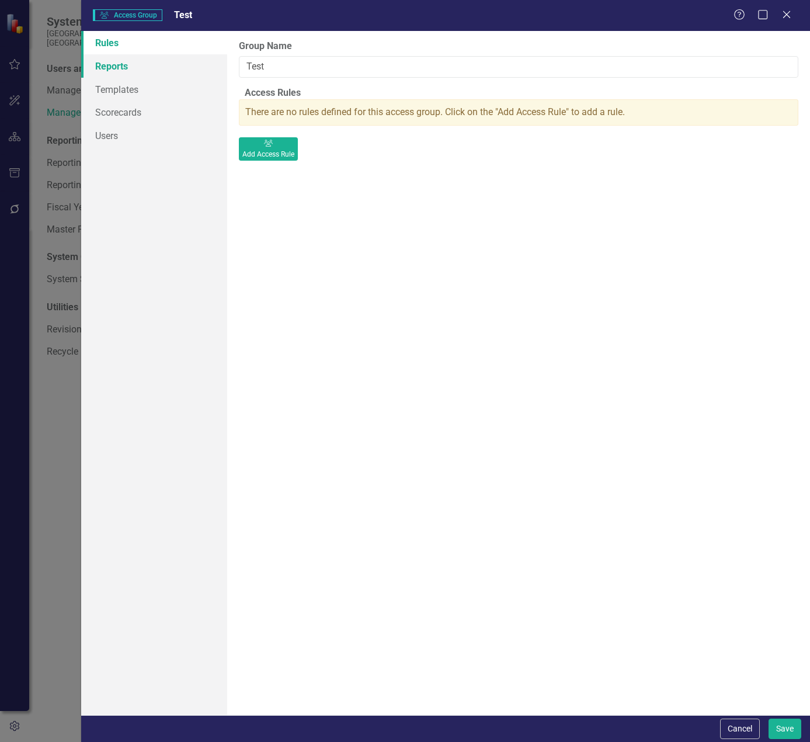
click at [124, 74] on link "Reports" at bounding box center [154, 65] width 146 height 23
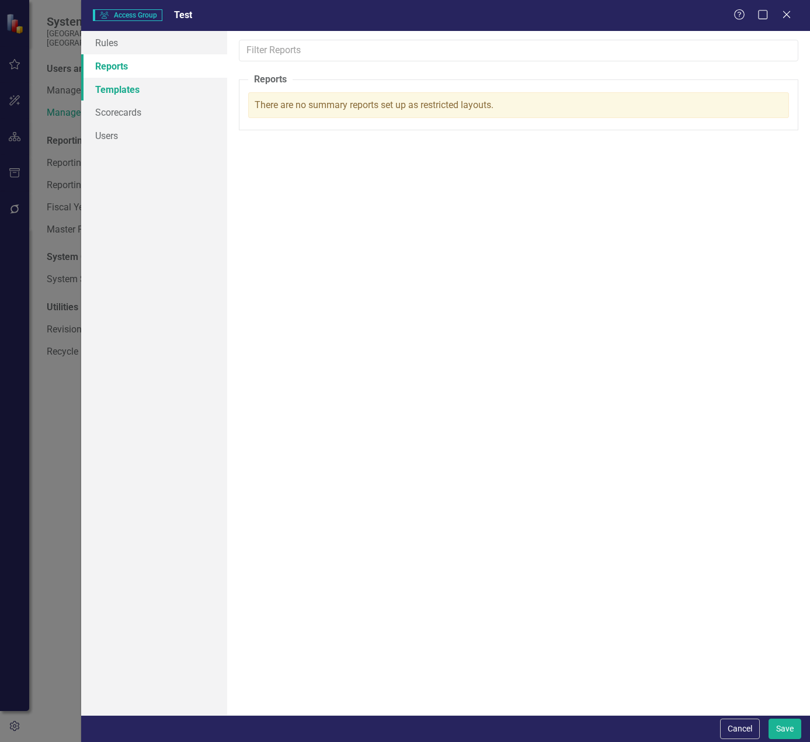
click at [127, 93] on link "Templates" at bounding box center [154, 89] width 146 height 23
click at [130, 122] on link "Scorecards" at bounding box center [154, 111] width 146 height 23
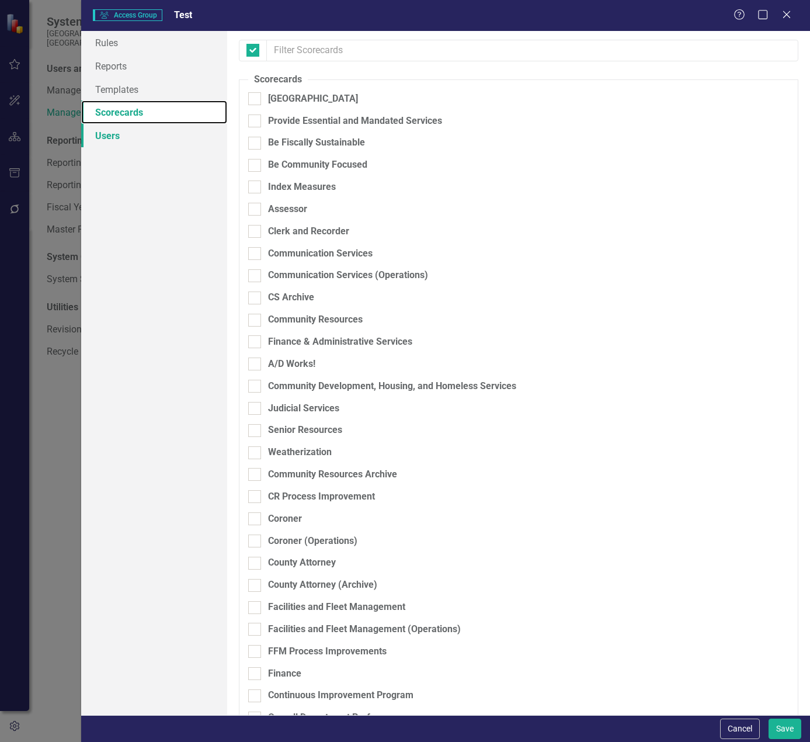
checkbox input "false"
click at [130, 130] on link "Users" at bounding box center [154, 135] width 146 height 23
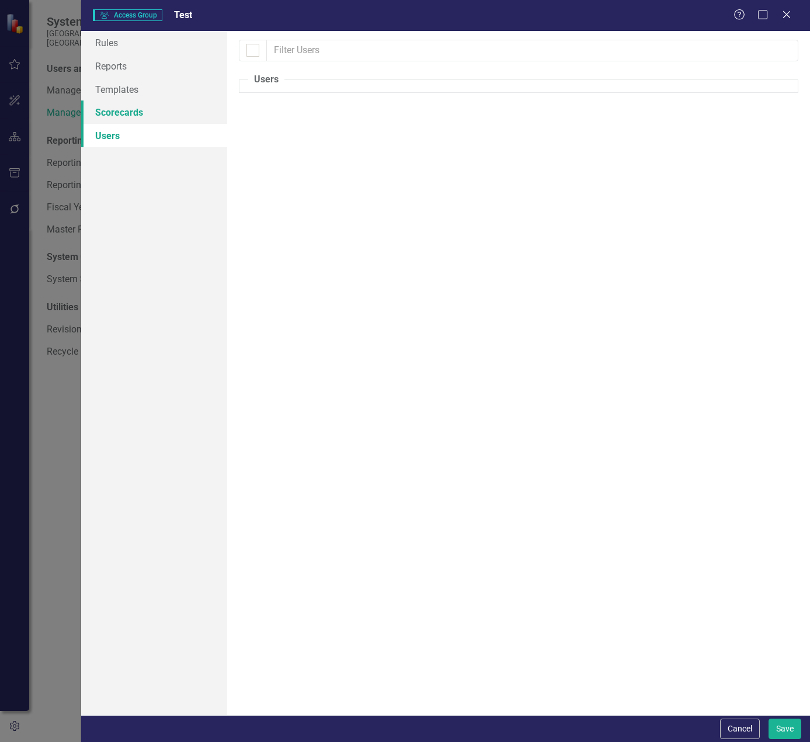
click at [178, 123] on link "Scorecards" at bounding box center [154, 111] width 146 height 23
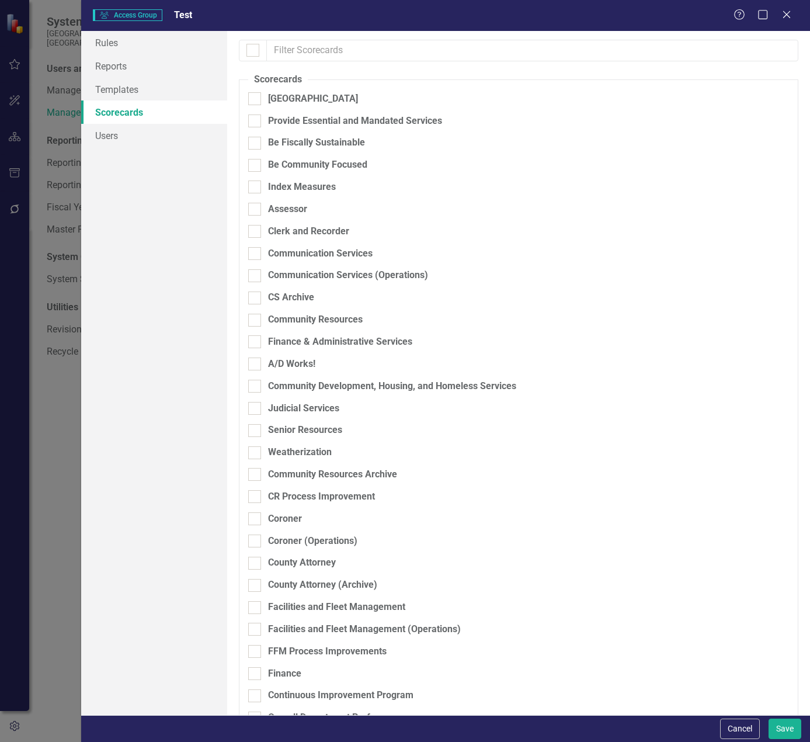
click at [134, 148] on div "Rules Reports Templates Scorecards Users" at bounding box center [154, 373] width 146 height 684
click at [133, 142] on link "Users" at bounding box center [154, 135] width 146 height 23
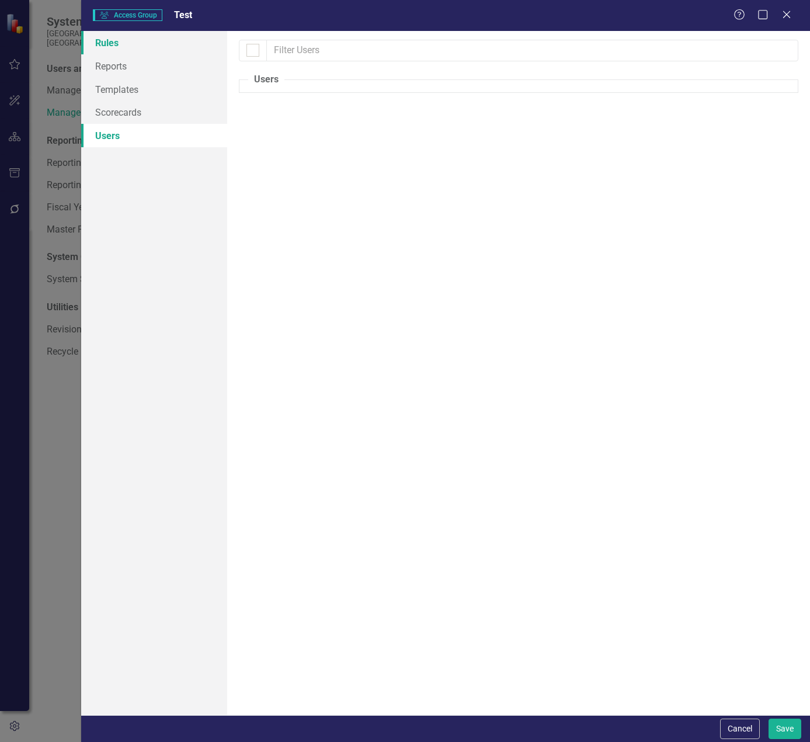
click at [134, 43] on link "Rules" at bounding box center [154, 42] width 146 height 23
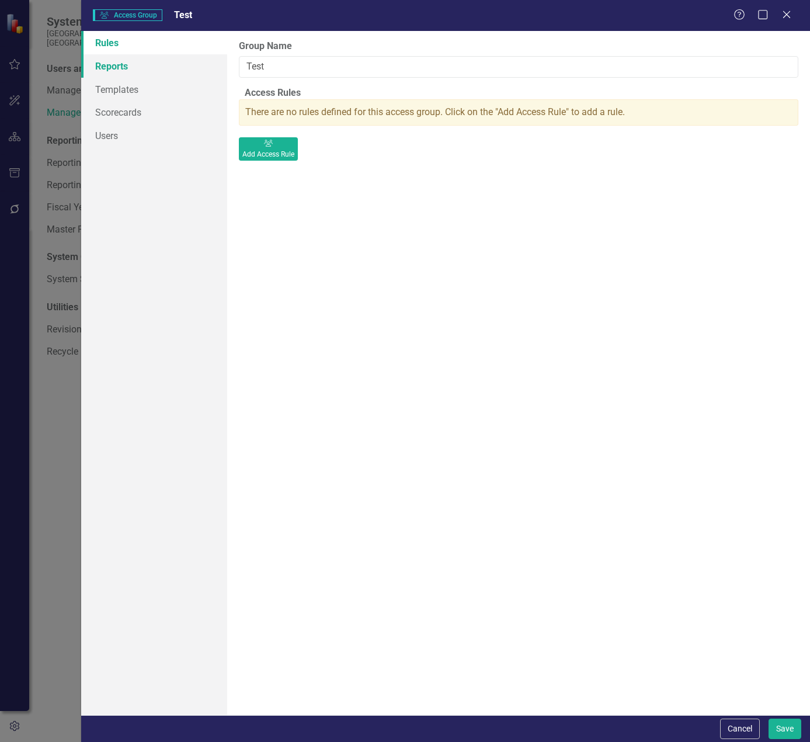
click at [132, 64] on link "Reports" at bounding box center [154, 65] width 146 height 23
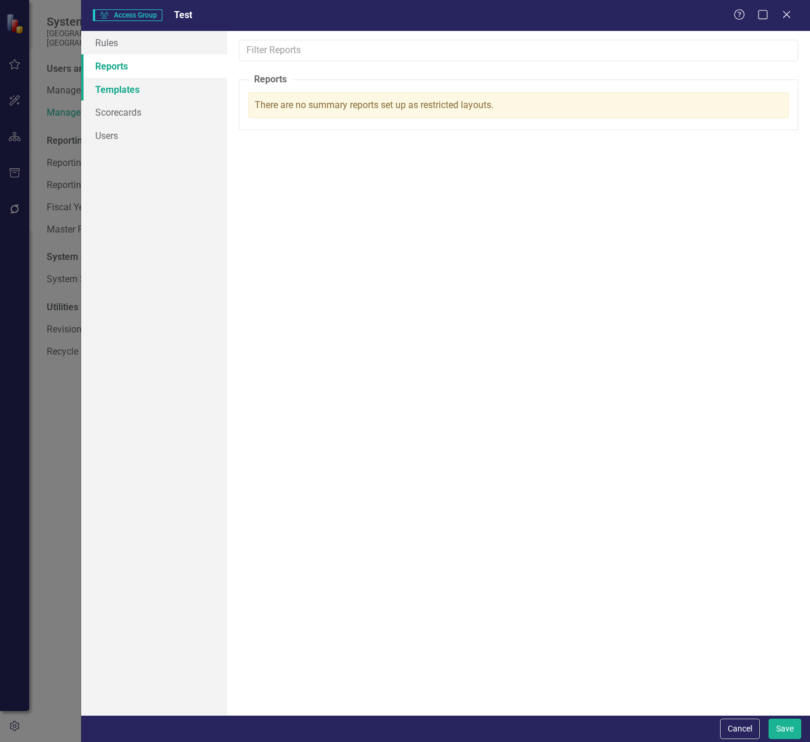
click at [148, 89] on link "Templates" at bounding box center [154, 89] width 146 height 23
drag, startPoint x: 150, startPoint y: 115, endPoint x: 149, endPoint y: 123, distance: 7.6
click at [150, 116] on link "Scorecards" at bounding box center [154, 111] width 146 height 23
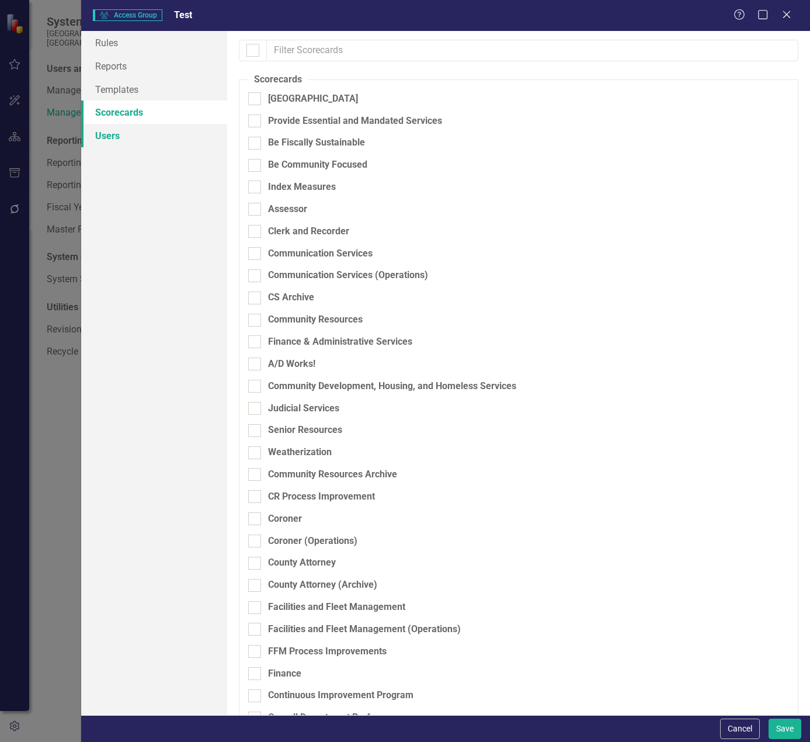
click at [145, 147] on link "Users" at bounding box center [154, 135] width 146 height 23
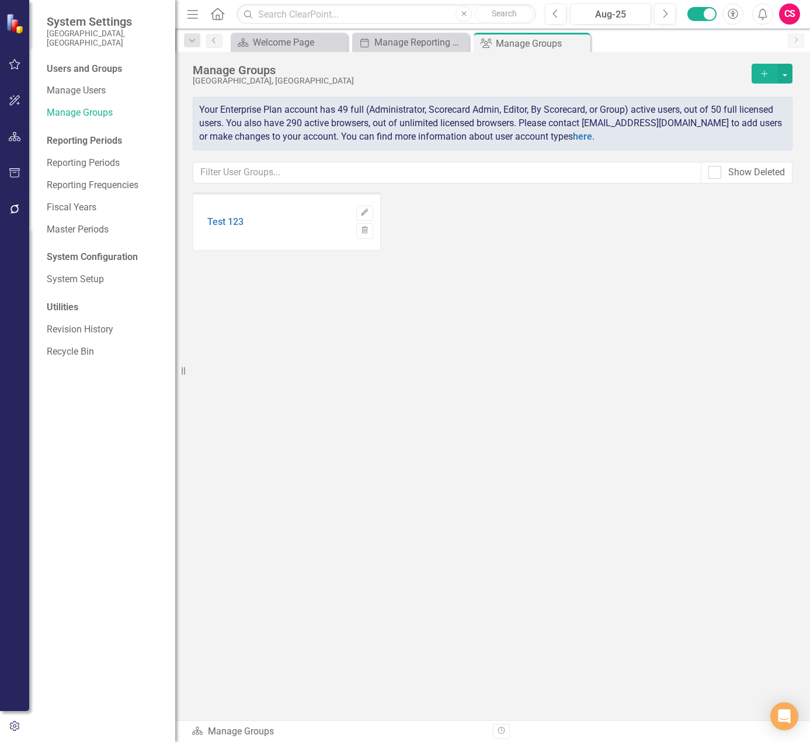
click at [114, 32] on small "[GEOGRAPHIC_DATA], [GEOGRAPHIC_DATA]" at bounding box center [105, 38] width 117 height 19
click at [224, 16] on icon "Home" at bounding box center [217, 14] width 15 height 12
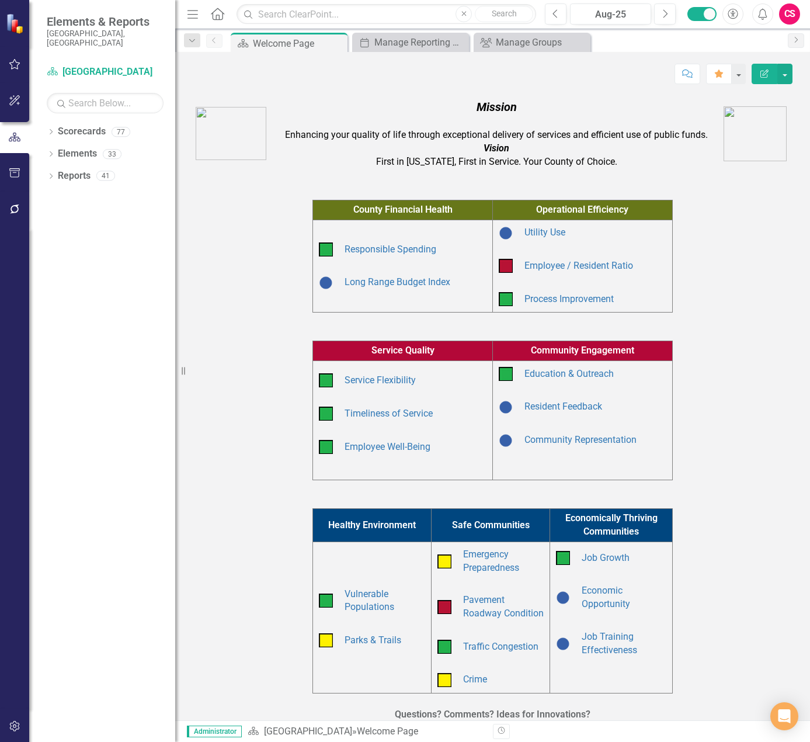
scroll to position [62, 0]
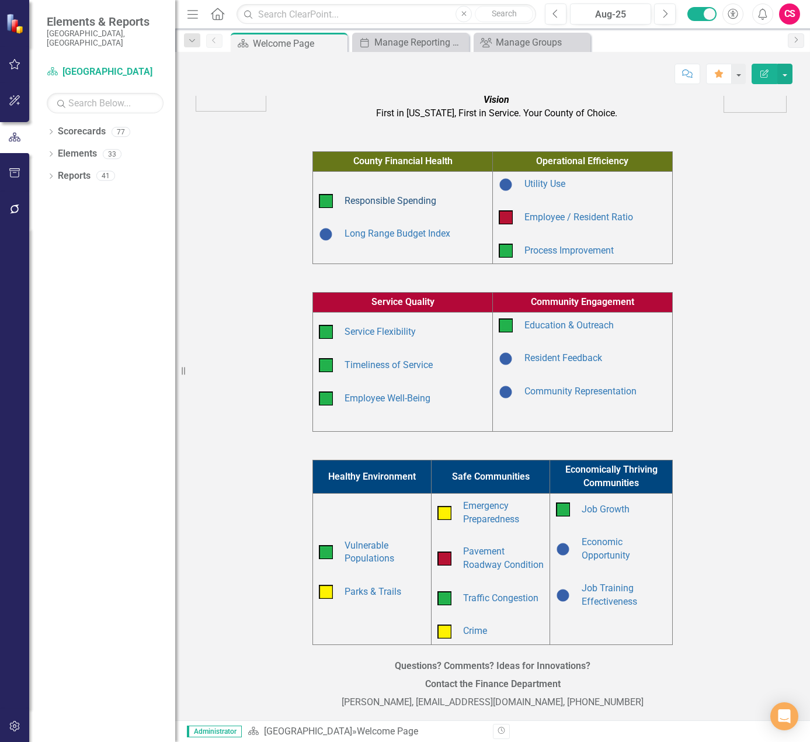
click at [404, 195] on link "Responsible Spending" at bounding box center [391, 200] width 92 height 11
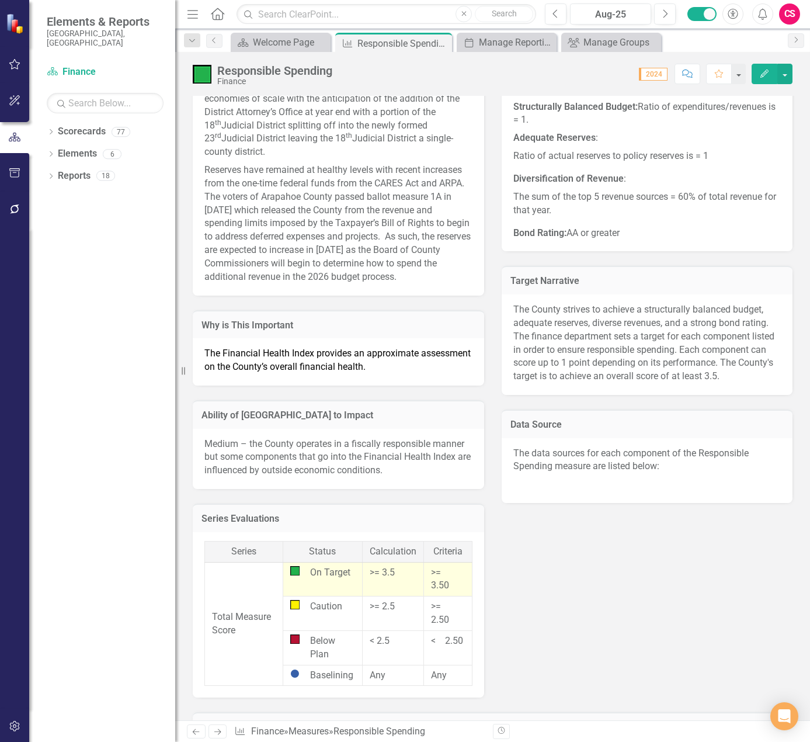
scroll to position [474, 0]
